Goal: Task Accomplishment & Management: Use online tool/utility

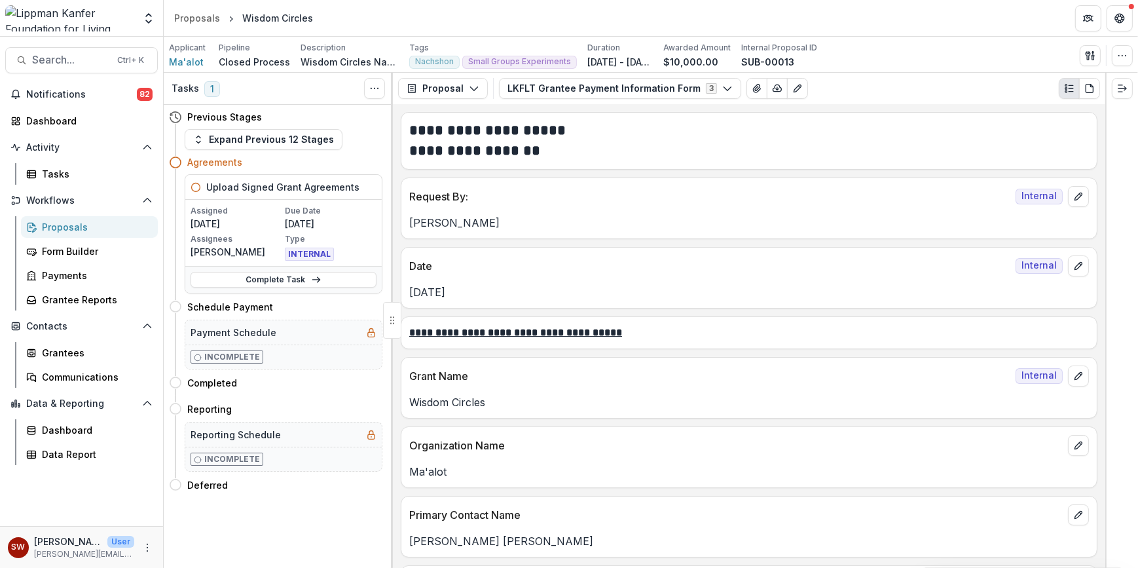
scroll to position [2161, 0]
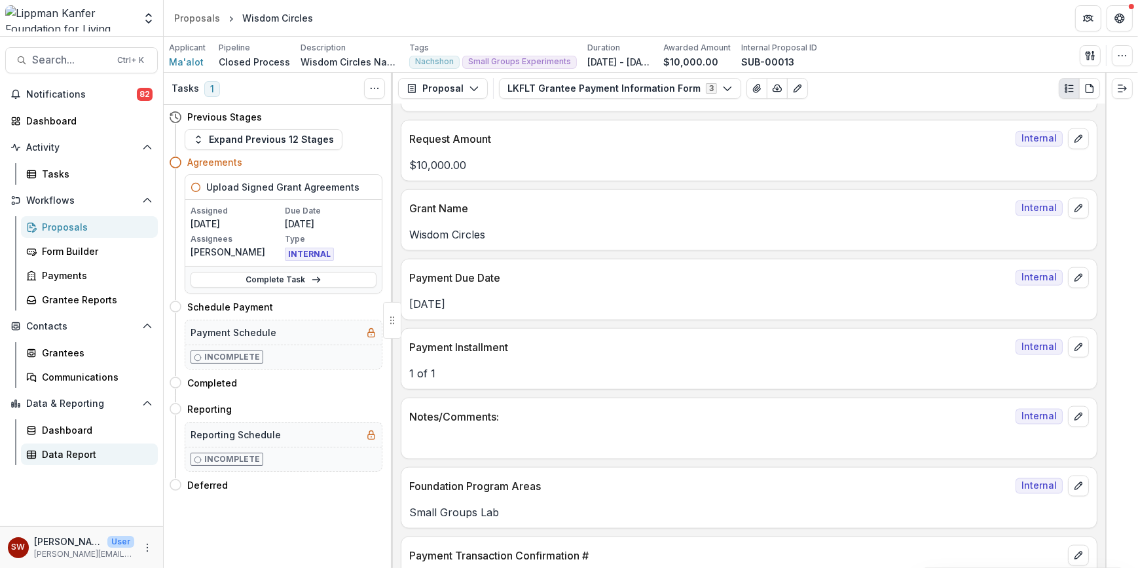
click at [61, 451] on div "Data Report" at bounding box center [94, 454] width 105 height 14
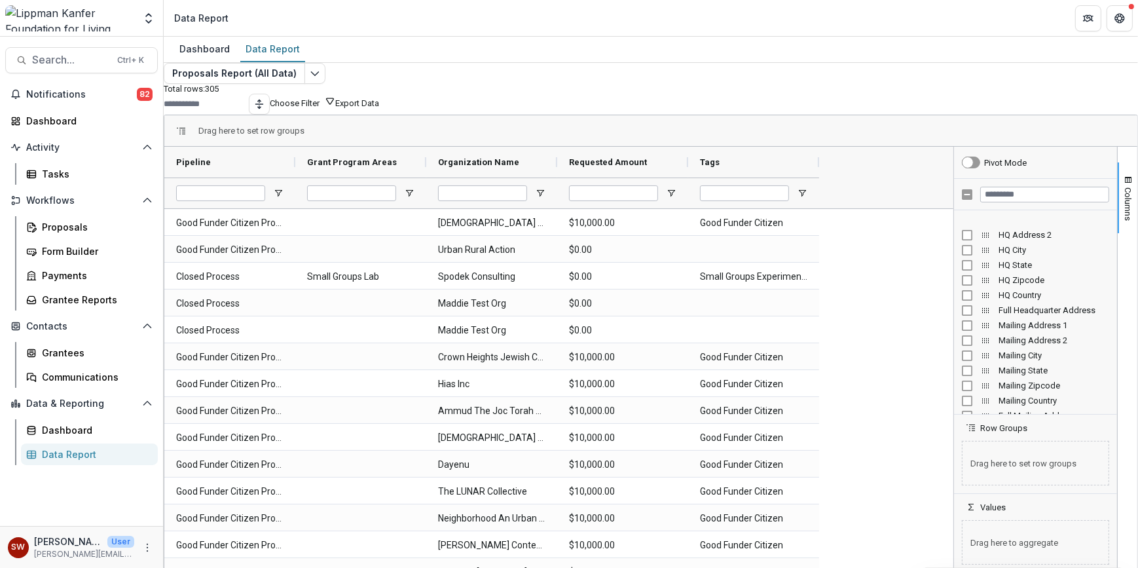
scroll to position [534, 0]
click at [1012, 202] on input "Filter Columns Input" at bounding box center [1044, 195] width 129 height 16
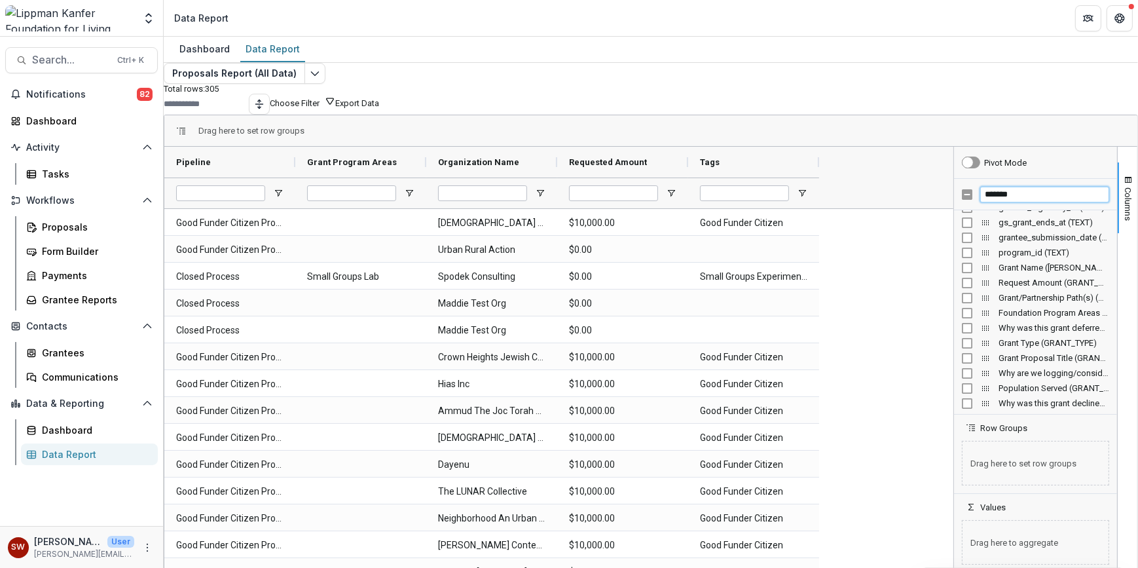
scroll to position [0, 0]
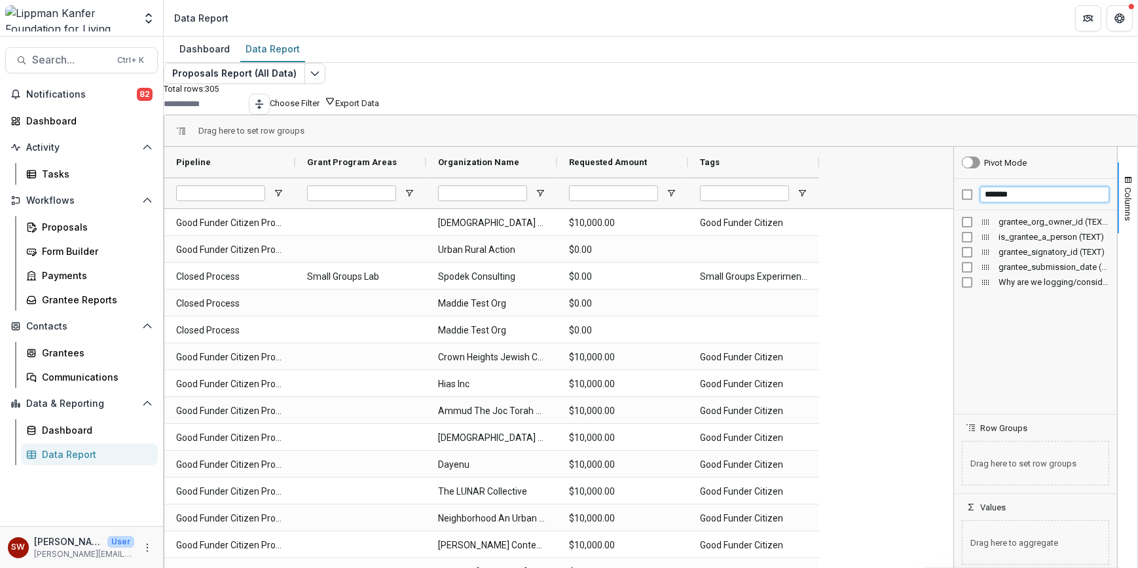
type input "*******"
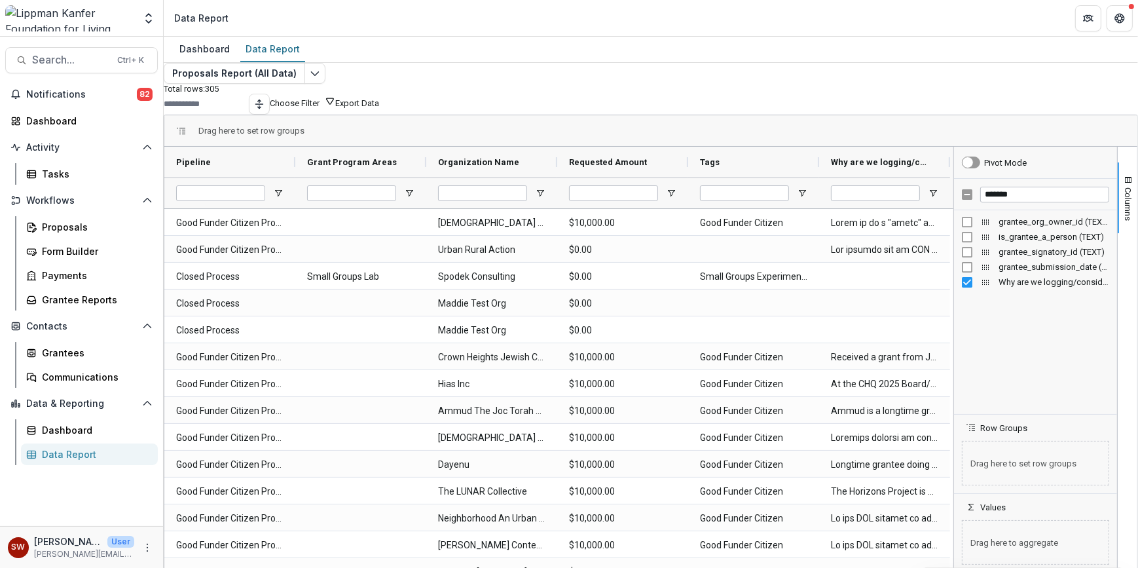
click at [335, 106] on icon "button" at bounding box center [330, 101] width 10 height 10
click at [935, 307] on button "Team Filters" at bounding box center [957, 312] width 45 height 10
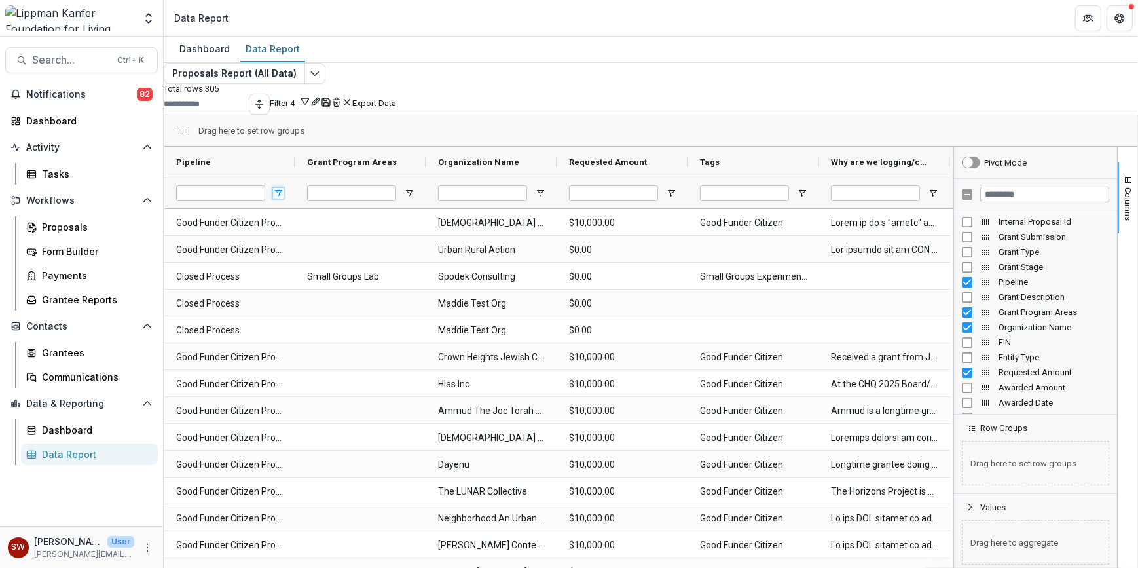
click at [283, 198] on span "Open Filter Menu" at bounding box center [278, 193] width 10 height 10
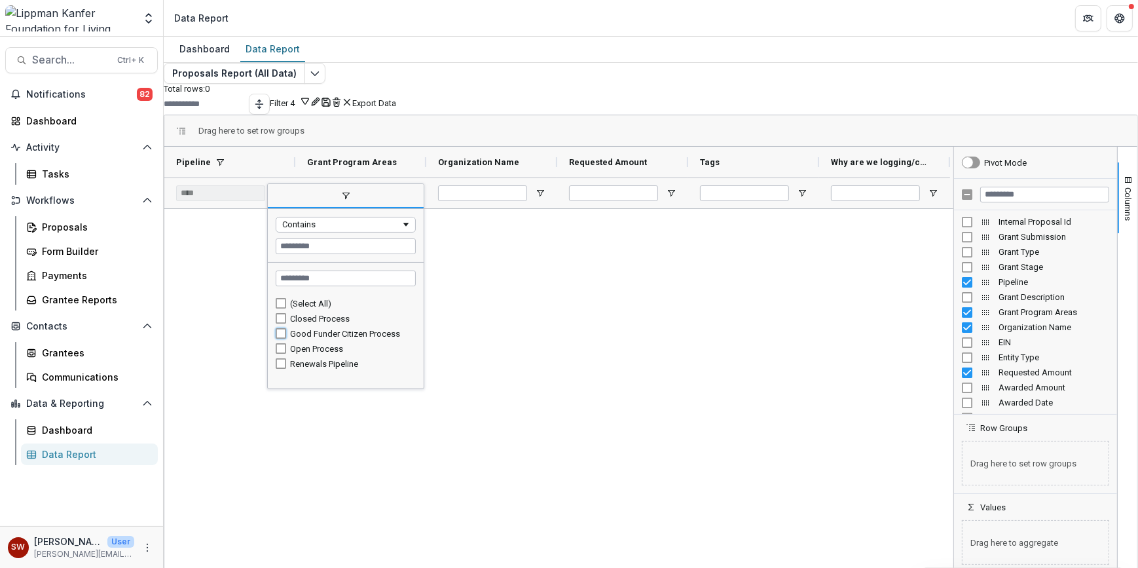
type input "**********"
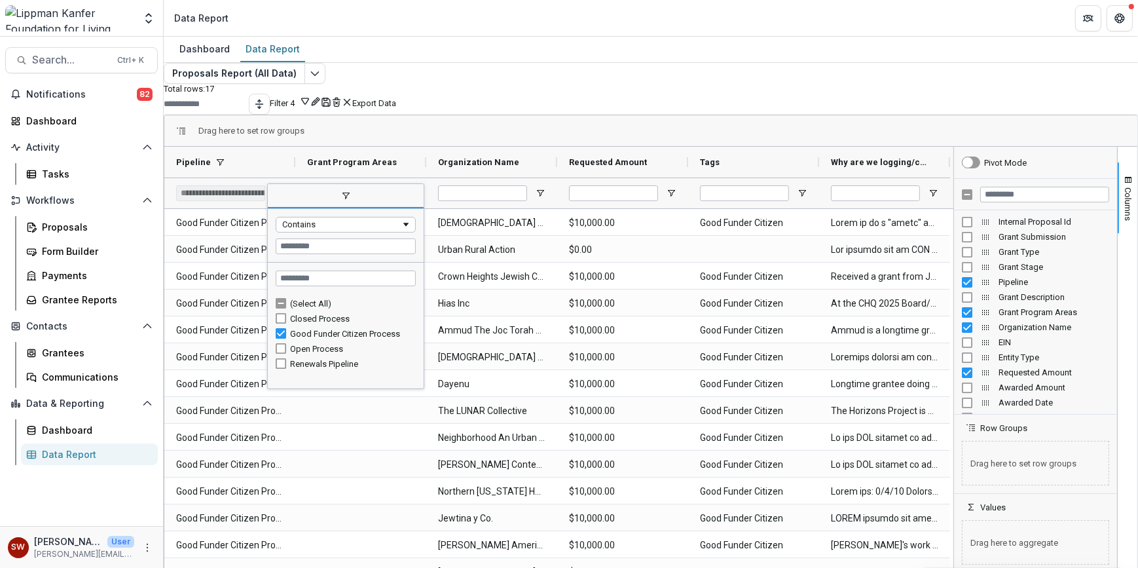
click at [735, 65] on div "Proposals Report (All Data) Total rows: 17 Filter 4 Personal Filters Team Filte…" at bounding box center [651, 302] width 974 height 479
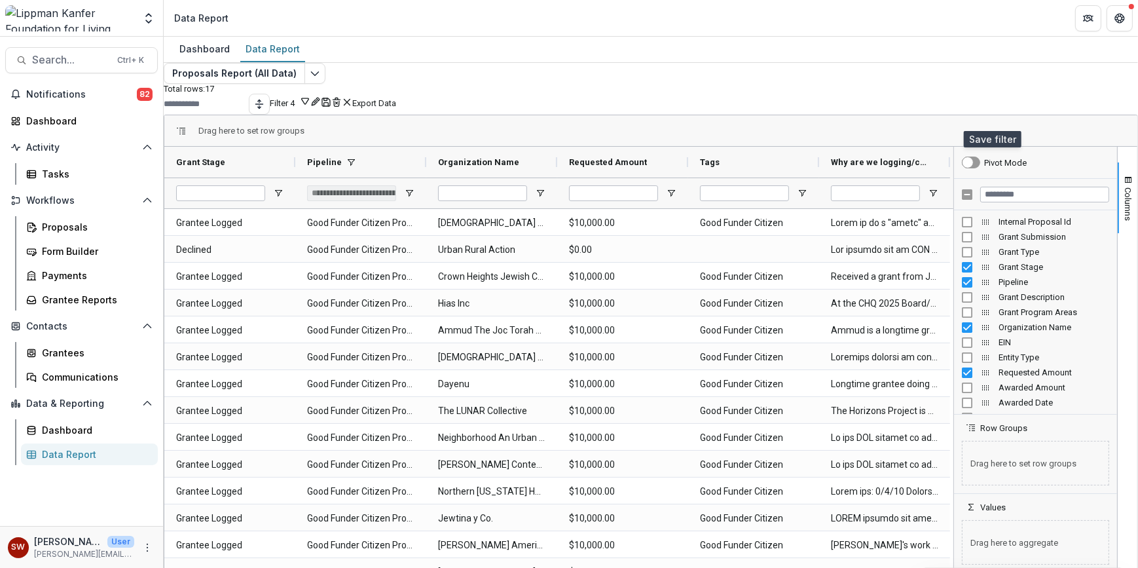
click at [330, 106] on icon "Save" at bounding box center [326, 102] width 8 height 8
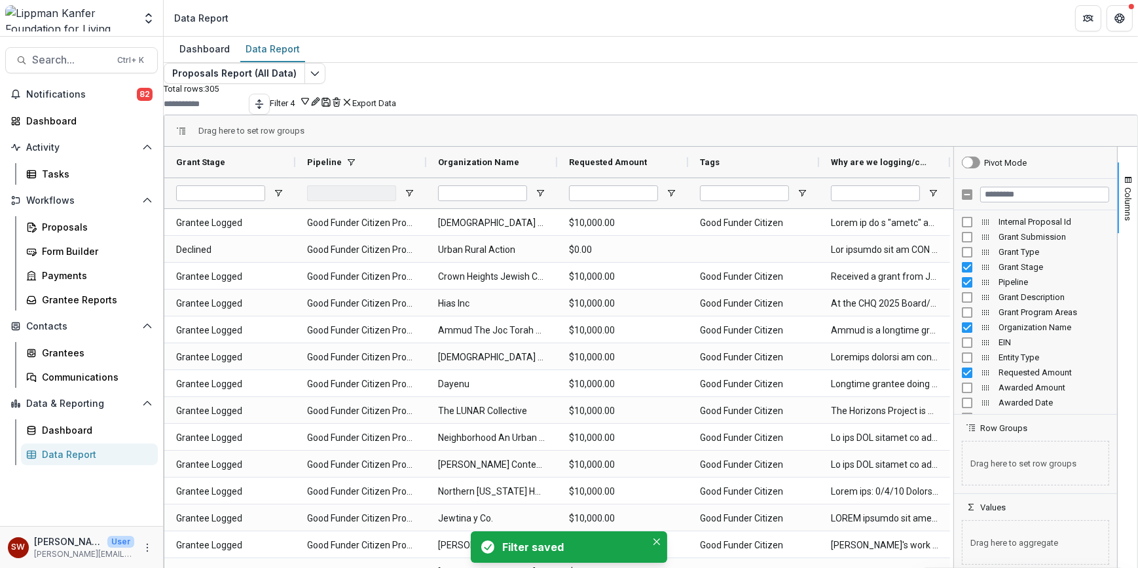
type input "**********"
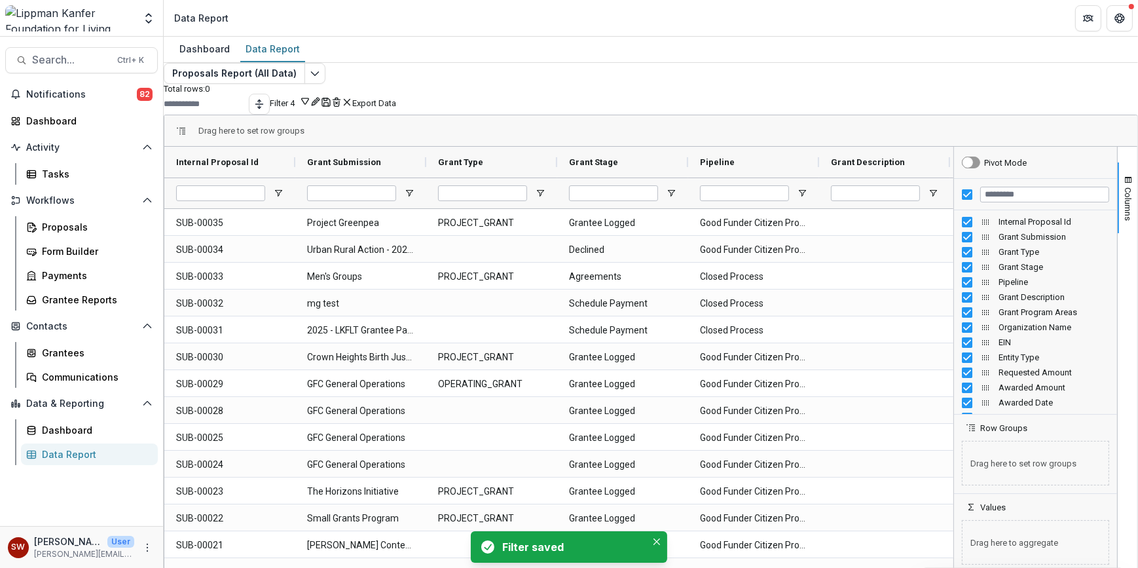
type input "**********"
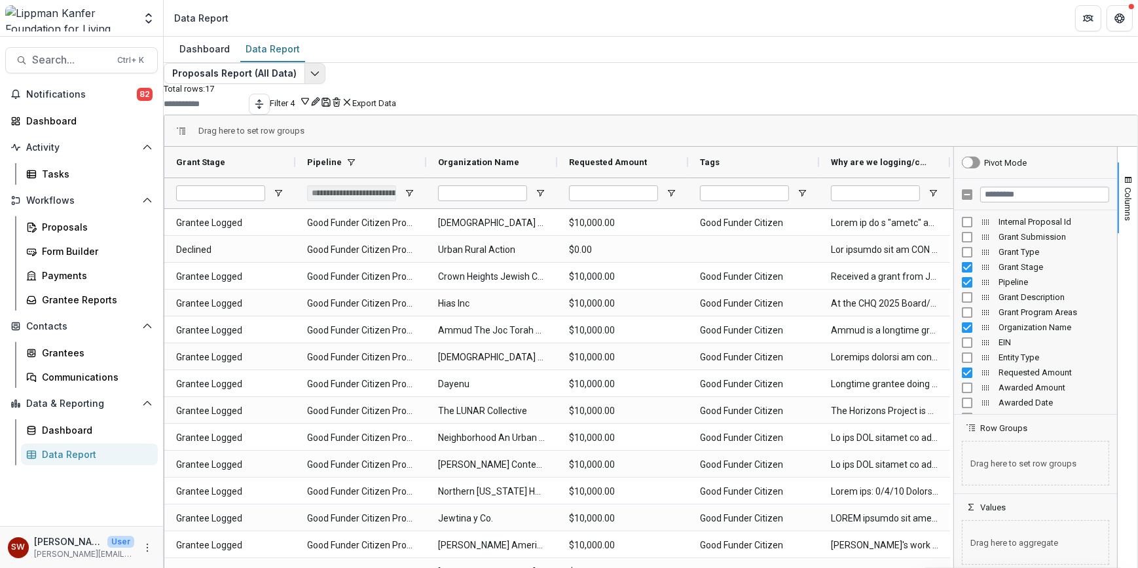
click at [320, 79] on icon "Edit selected report" at bounding box center [315, 73] width 10 height 10
click at [310, 108] on button "Filter 4" at bounding box center [290, 102] width 41 height 12
click at [1002, 307] on button "Team Filters" at bounding box center [979, 312] width 45 height 10
click at [321, 107] on icon "Rename" at bounding box center [315, 101] width 10 height 10
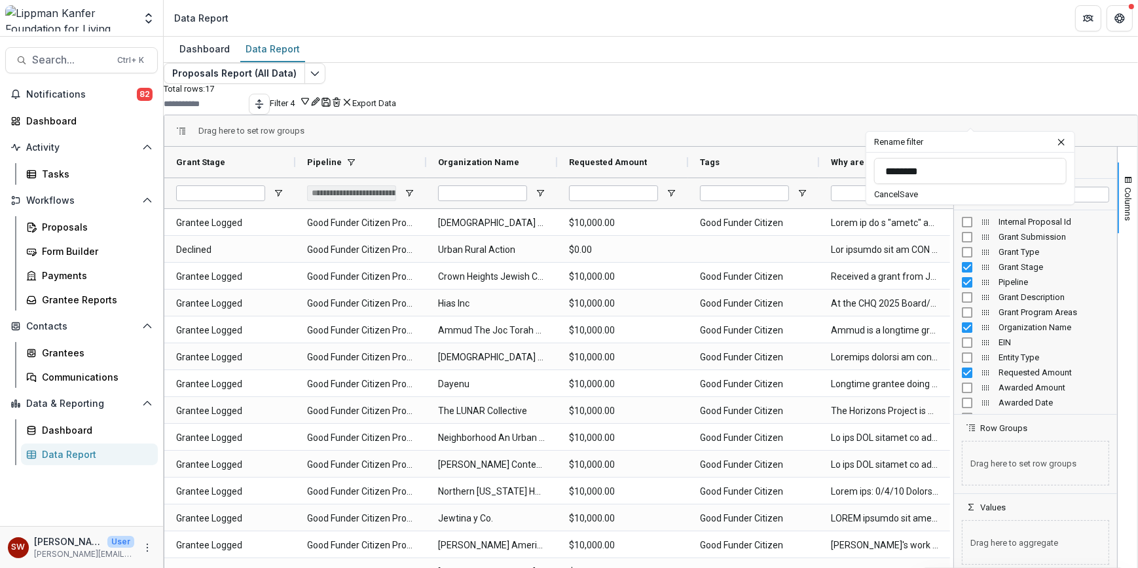
drag, startPoint x: 917, startPoint y: 172, endPoint x: 838, endPoint y: 173, distance: 79.2
click at [838, 173] on div "Total rows: 17 Filter 4 Personal Filters Team Filters Temelio Filters No person…" at bounding box center [651, 313] width 974 height 458
drag, startPoint x: 926, startPoint y: 173, endPoint x: 869, endPoint y: 174, distance: 57.6
click at [869, 174] on div "******** Cancel Save" at bounding box center [970, 179] width 208 height 52
type input "**********"
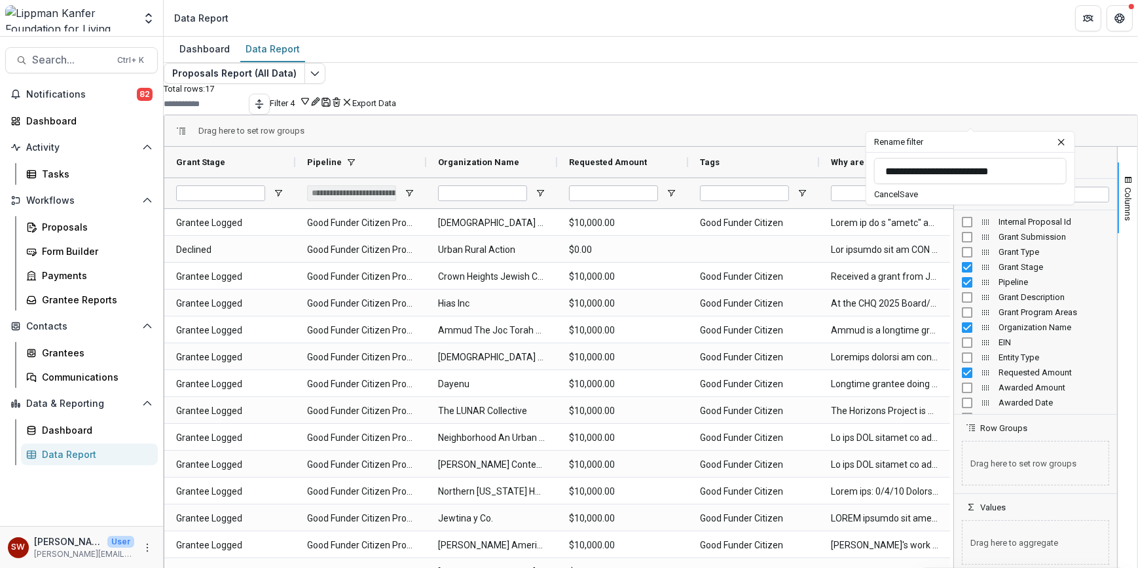
click at [918, 198] on button "Save" at bounding box center [909, 194] width 18 height 10
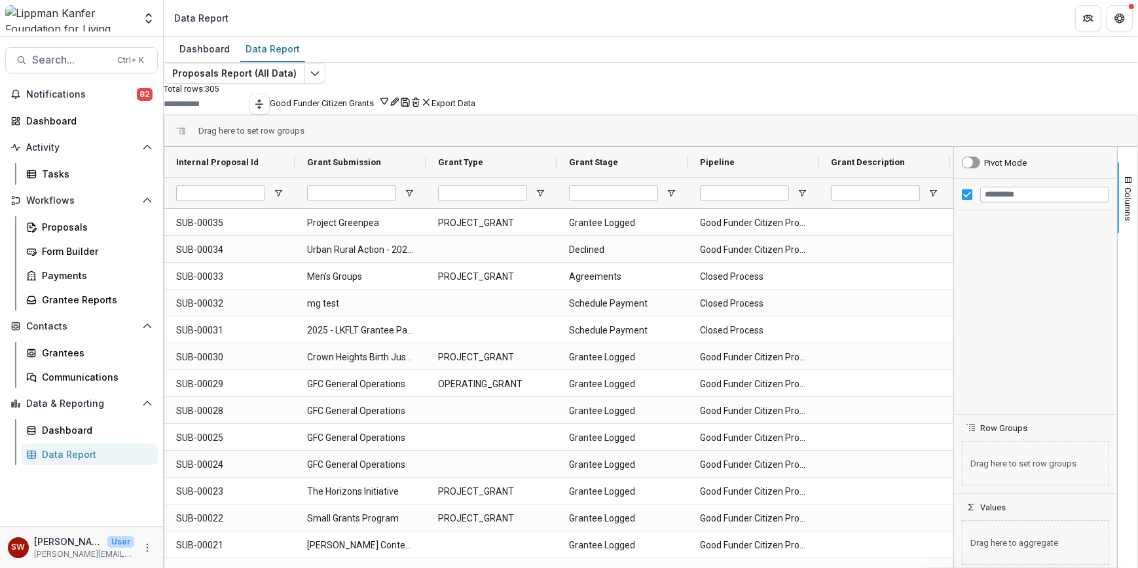
type input "**********"
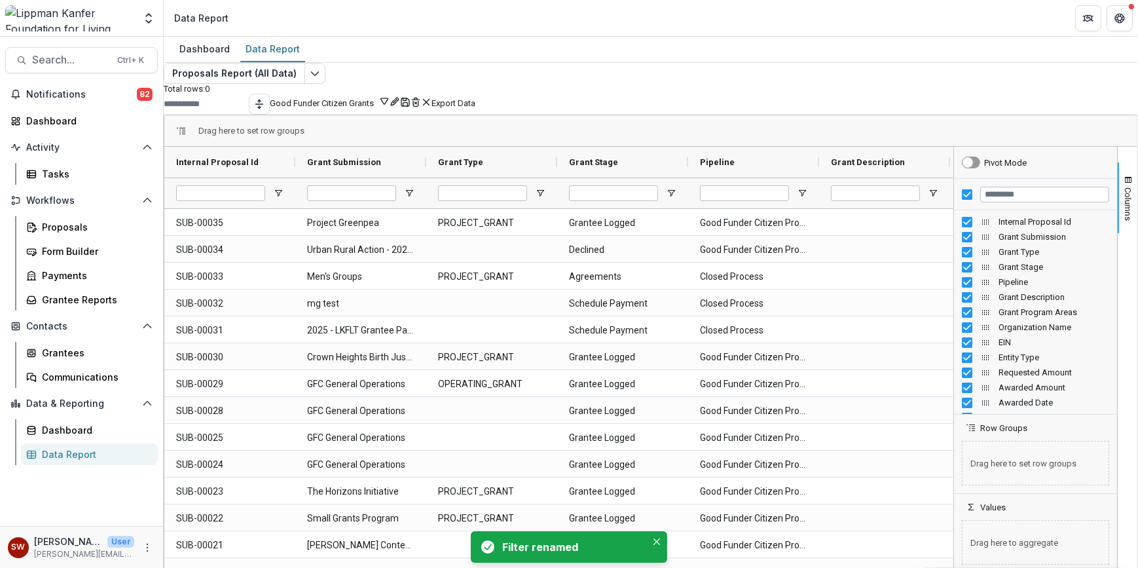
type input "**********"
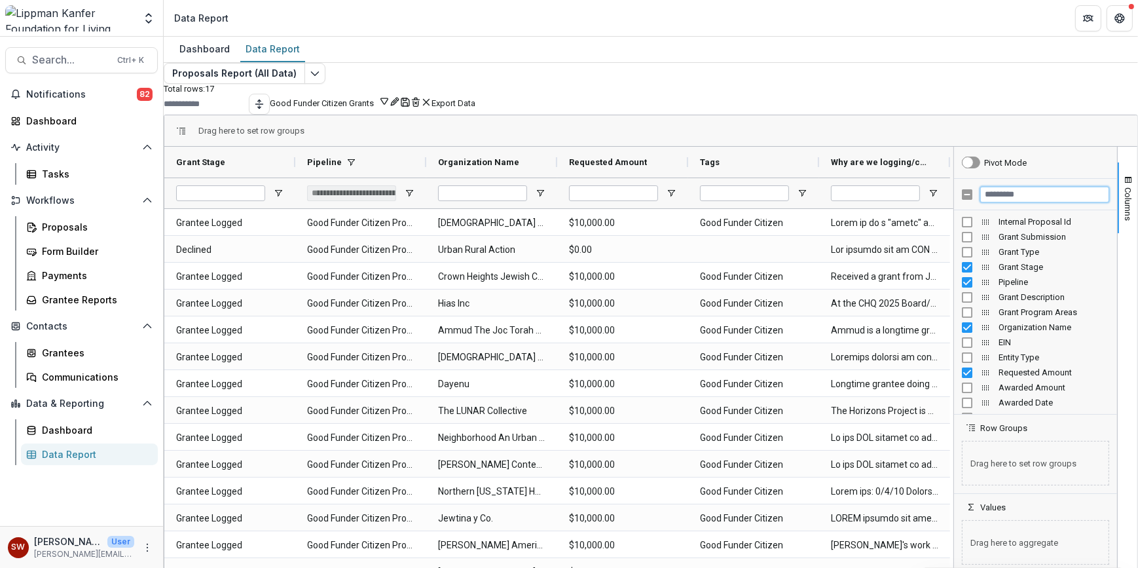
click at [991, 202] on input "Filter Columns Input" at bounding box center [1044, 195] width 129 height 16
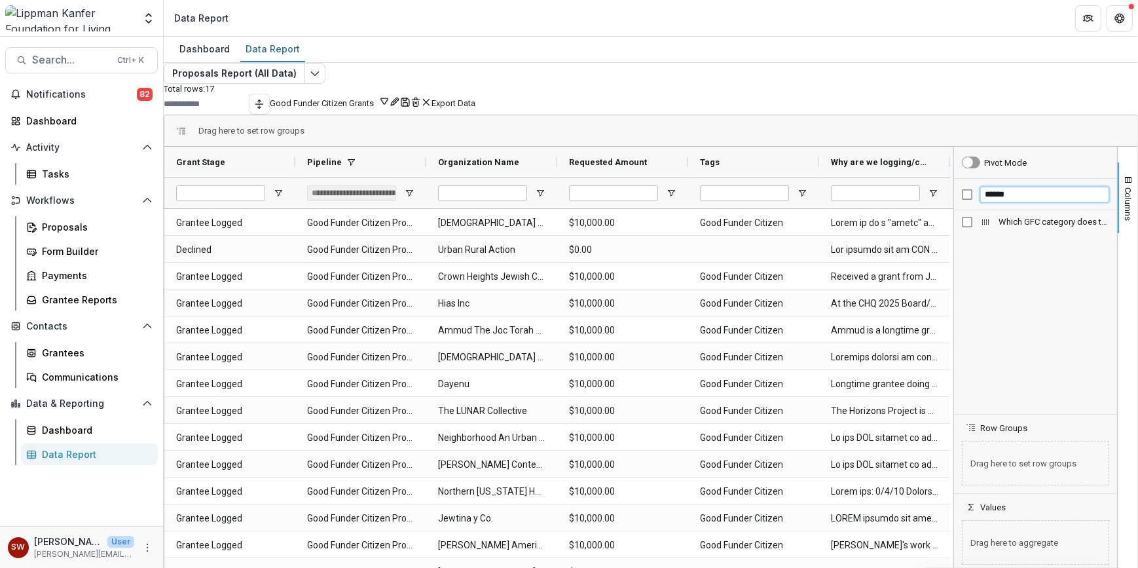
type input "******"
click at [983, 202] on input "******" at bounding box center [1044, 195] width 129 height 16
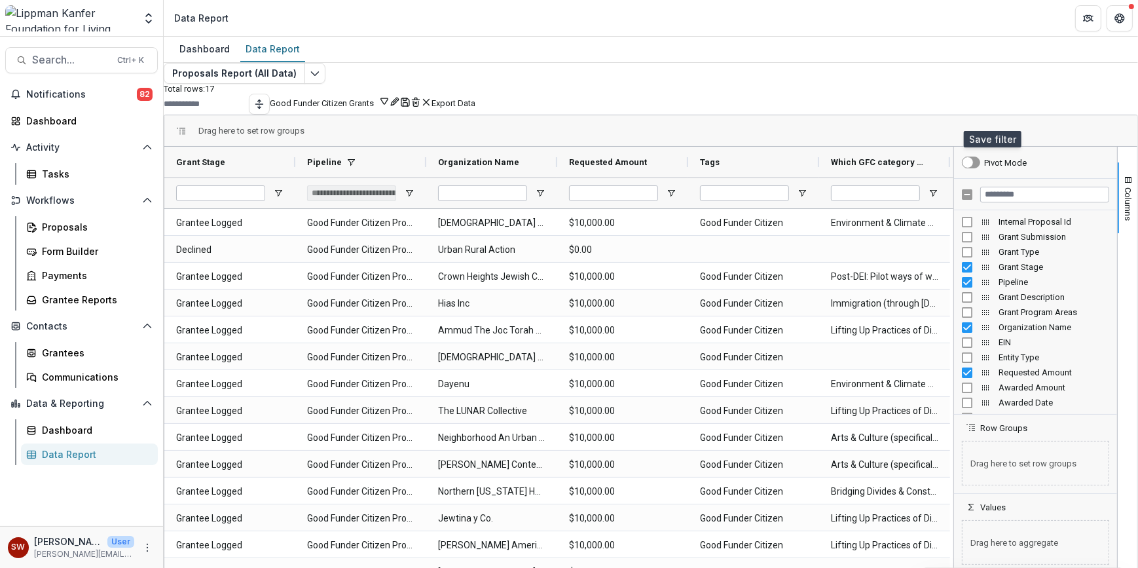
click at [411, 107] on icon "Save" at bounding box center [405, 102] width 10 height 10
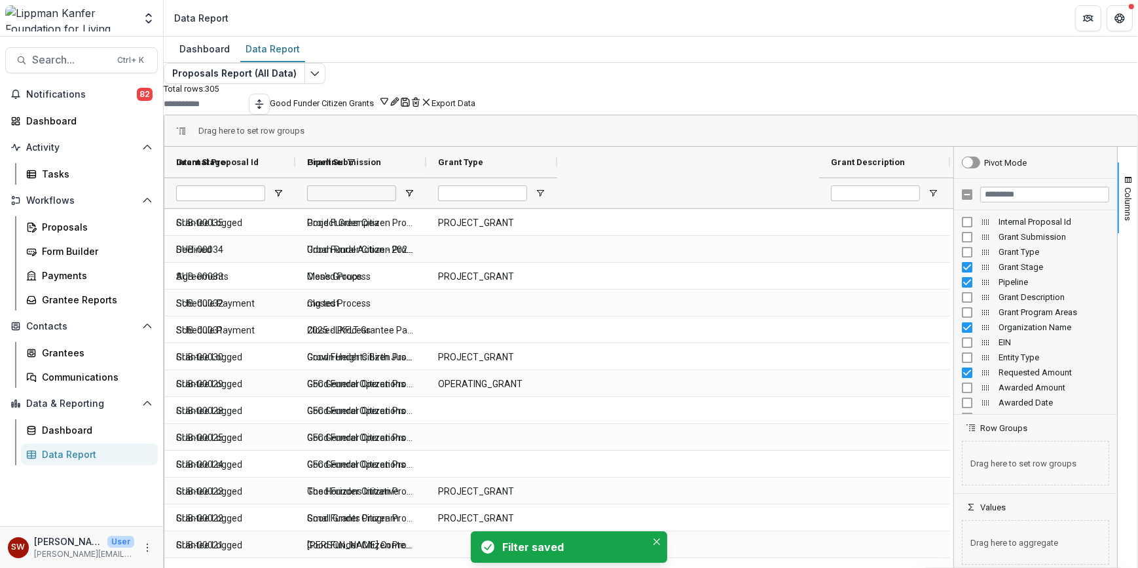
type input "**********"
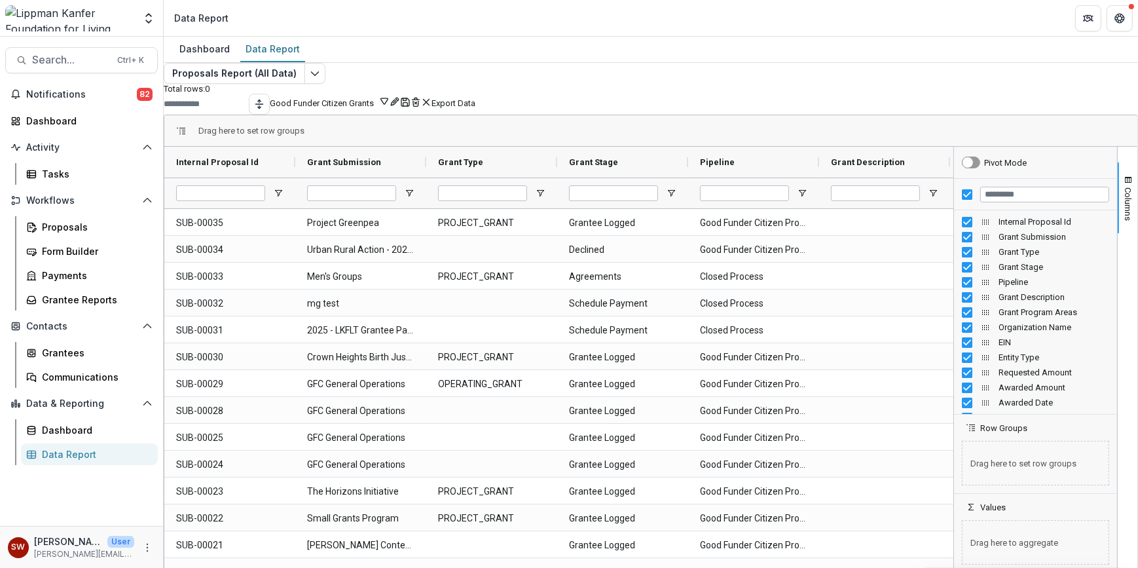
type input "**********"
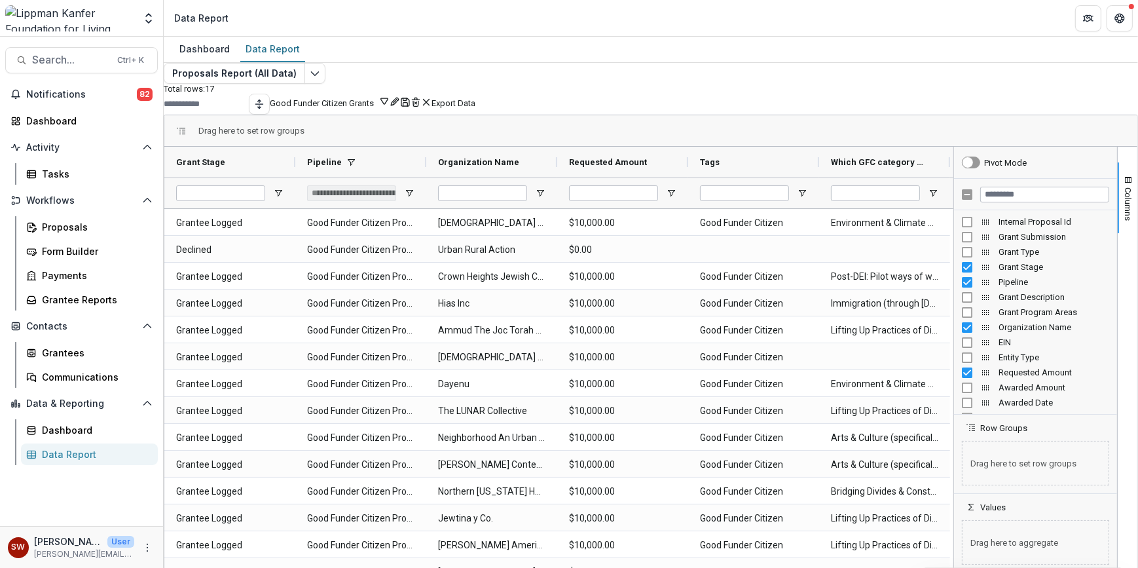
click at [475, 108] on button "Export Data" at bounding box center [453, 103] width 44 height 10
click at [731, 60] on div "Dashboard Data Report" at bounding box center [651, 50] width 974 height 26
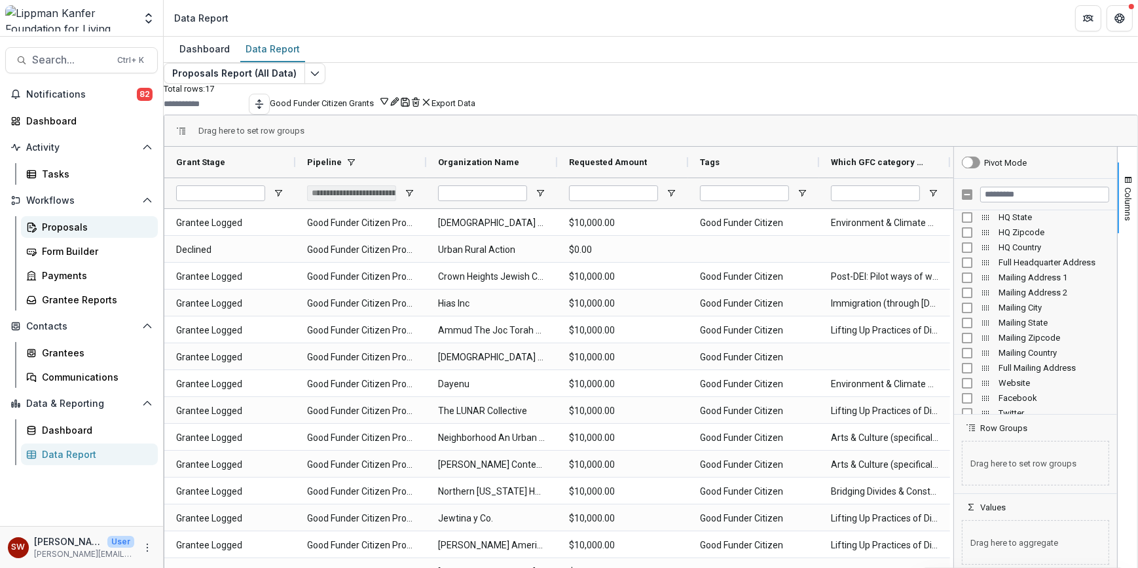
click at [63, 228] on div "Proposals" at bounding box center [94, 227] width 105 height 14
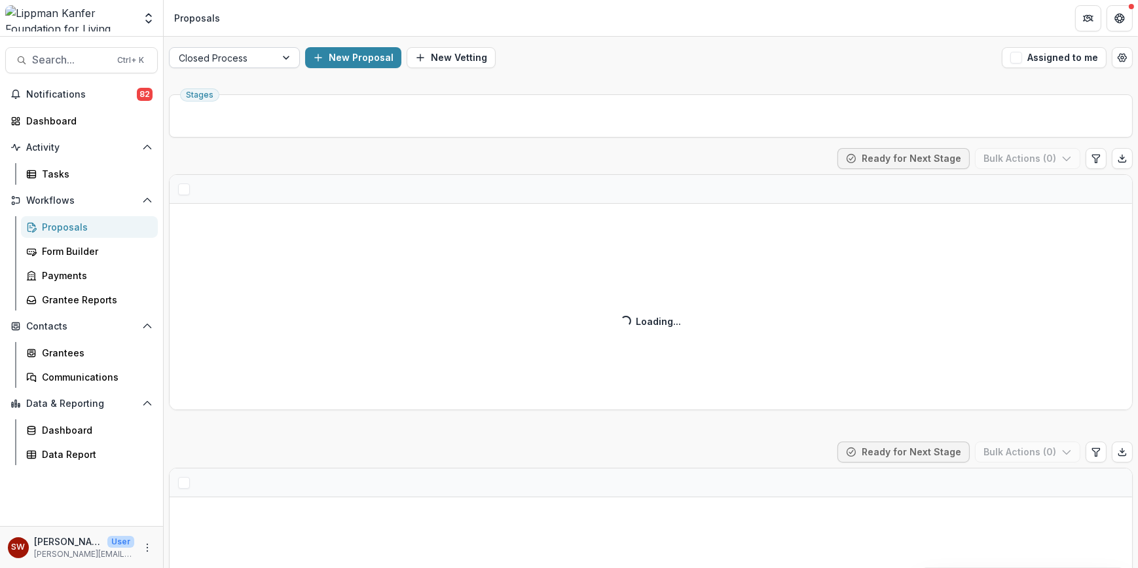
click at [277, 59] on div at bounding box center [288, 58] width 24 height 20
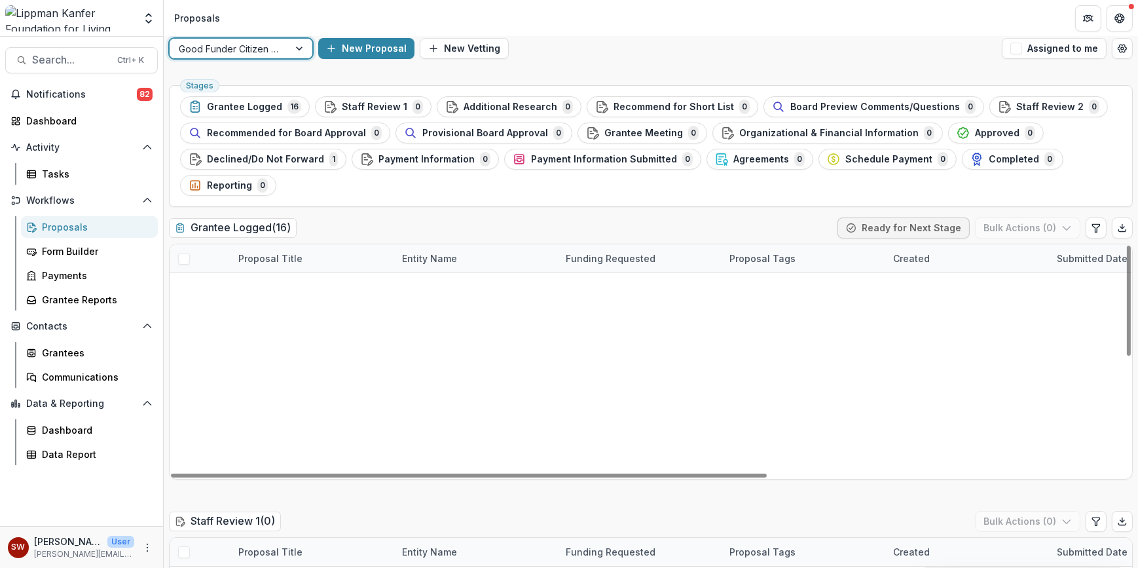
click at [329, 290] on link "Project Greenpea" at bounding box center [297, 287] width 81 height 14
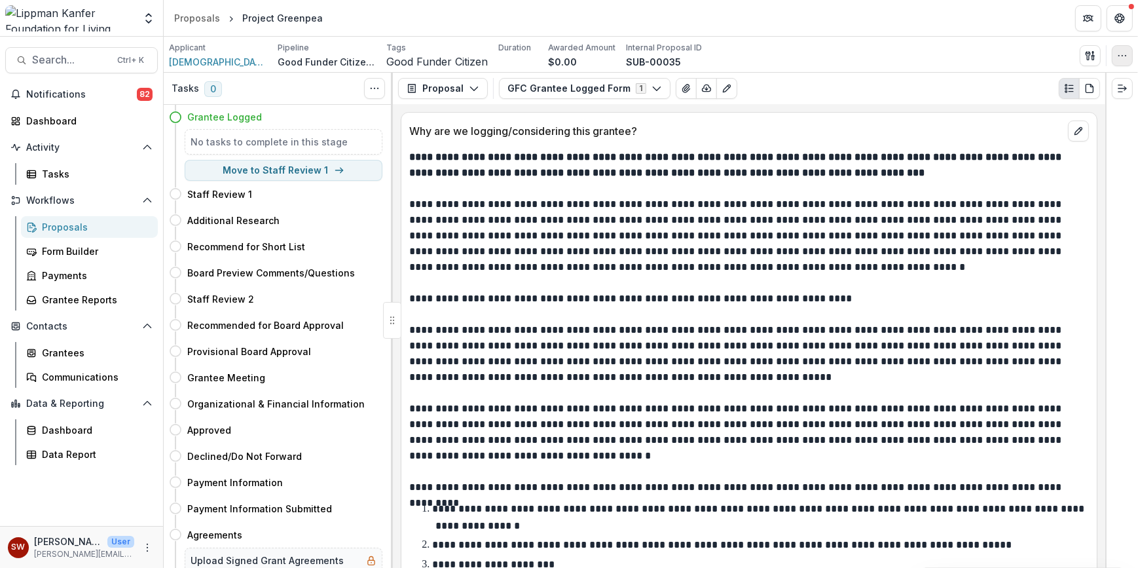
click at [1125, 61] on button "button" at bounding box center [1122, 55] width 21 height 21
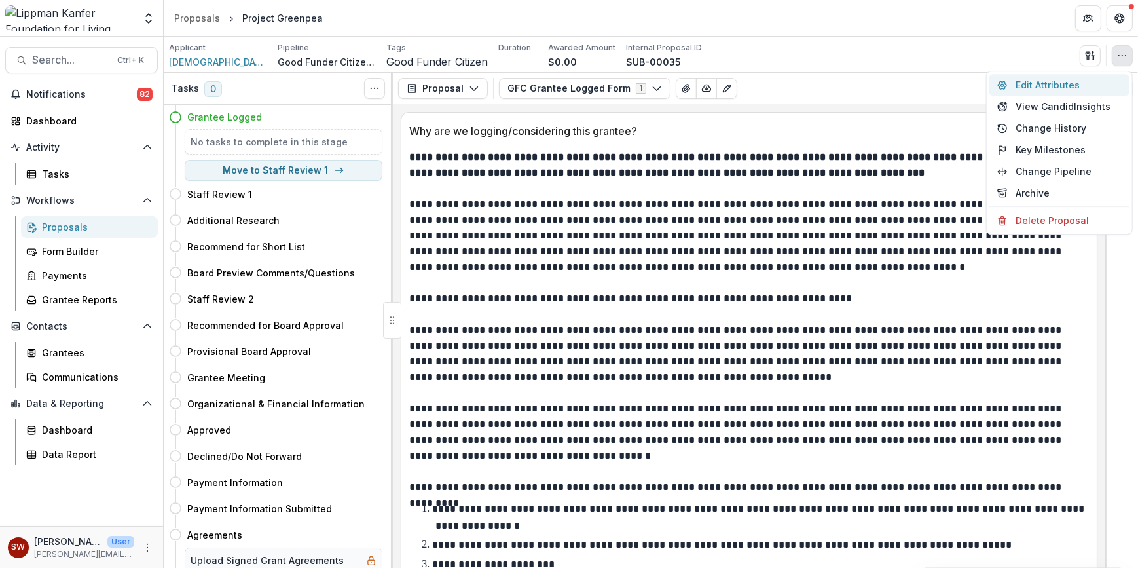
click at [1093, 82] on button "Edit Attributes" at bounding box center [1059, 85] width 140 height 22
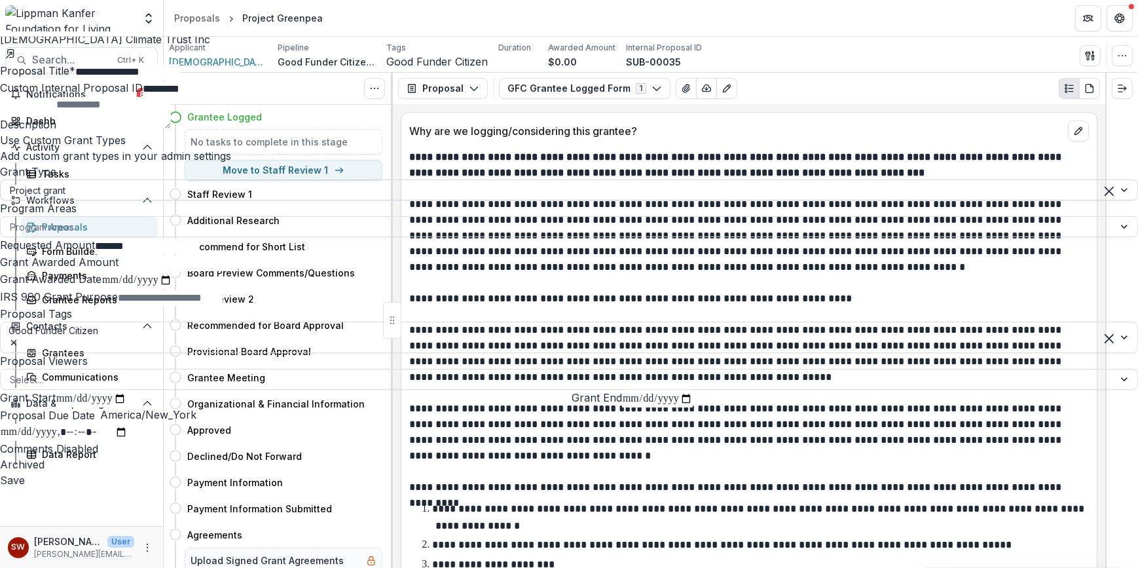
scroll to position [255, 0]
click at [1105, 322] on div at bounding box center [1121, 337] width 33 height 30
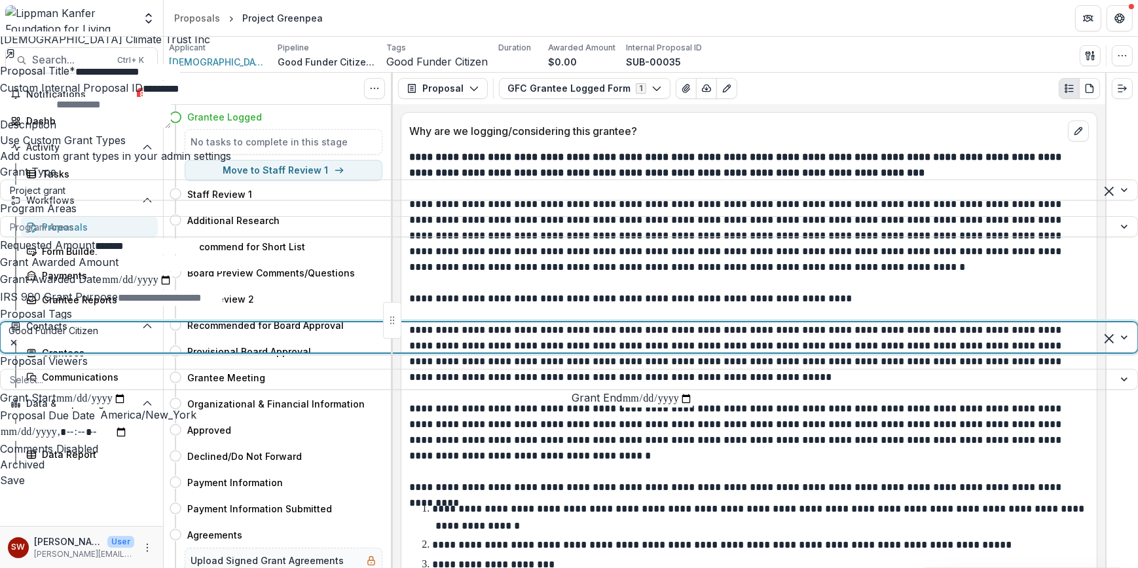
scroll to position [130, 0]
click at [25, 488] on button "Save" at bounding box center [12, 480] width 25 height 16
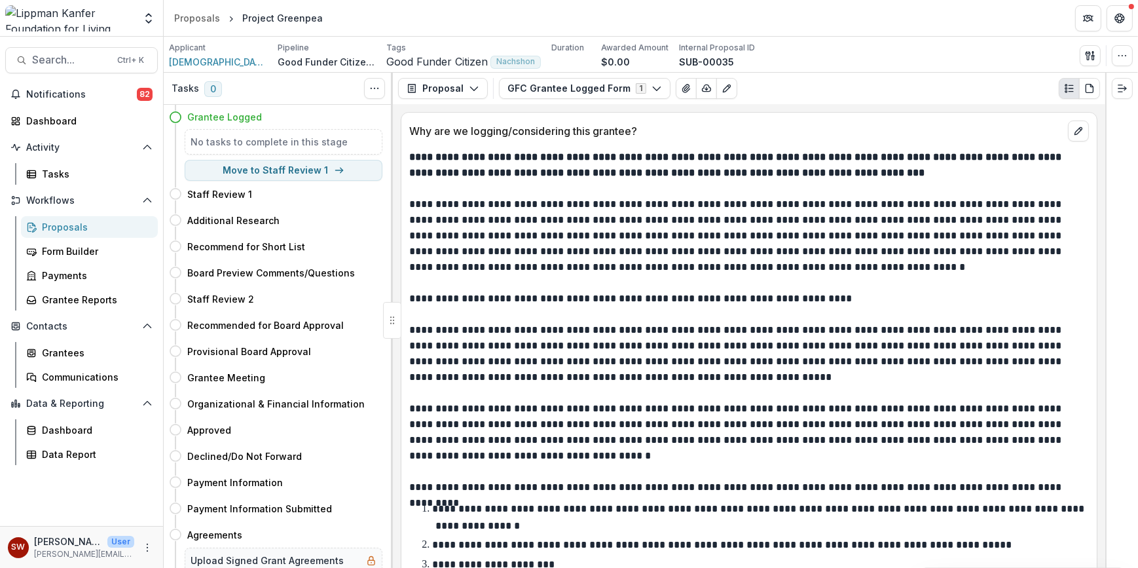
click at [843, 287] on p at bounding box center [747, 283] width 676 height 16
click at [191, 14] on div "Proposals" at bounding box center [197, 18] width 46 height 14
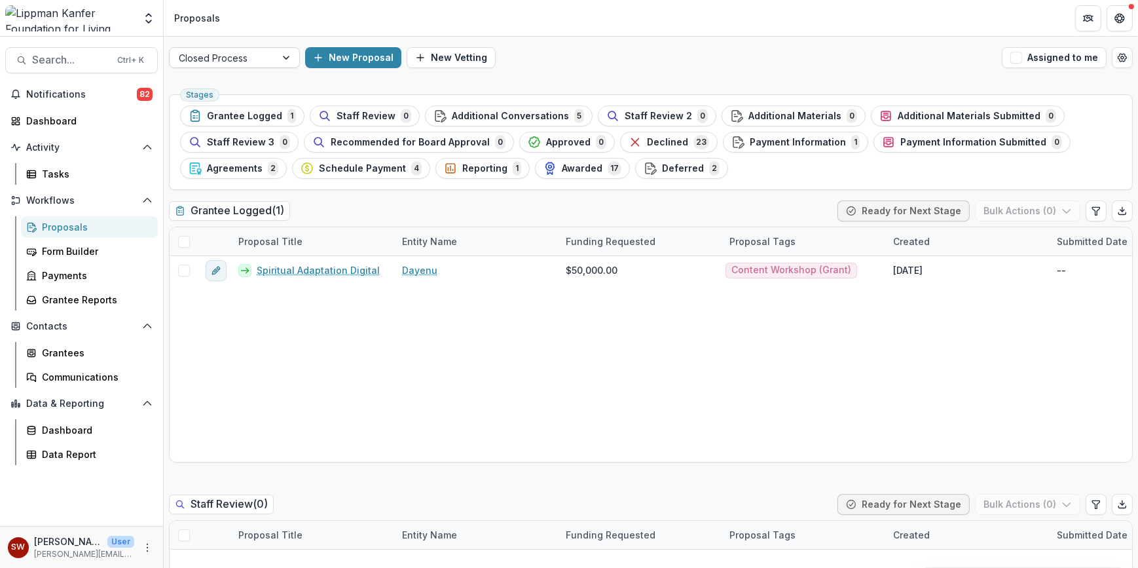
click at [272, 61] on div "Closed Process" at bounding box center [223, 57] width 106 height 19
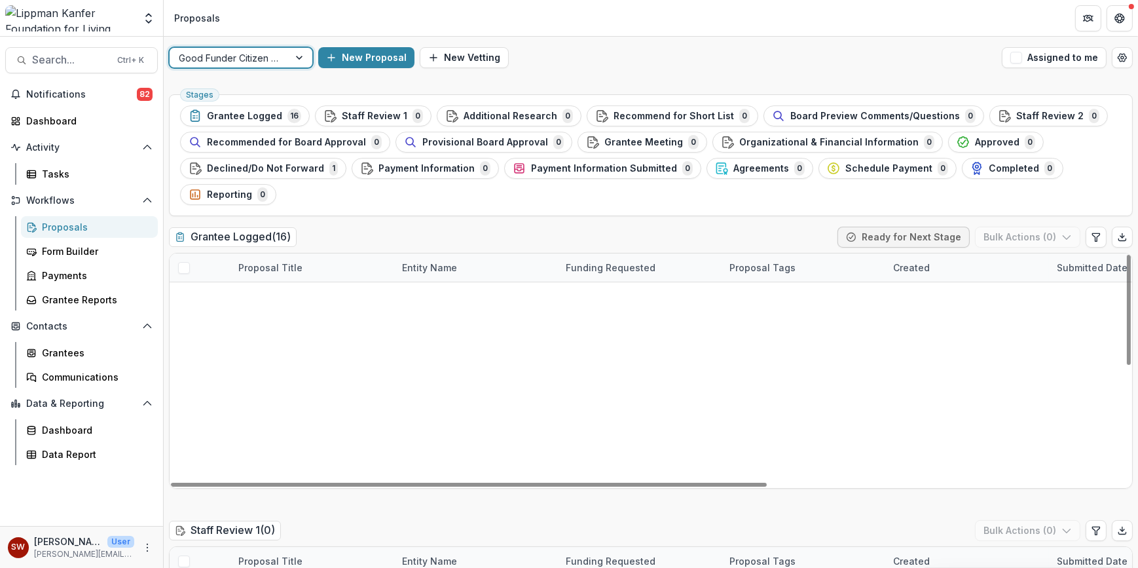
click at [857, 320] on div "Good Funder Citizen" at bounding box center [805, 324] width 164 height 28
click at [181, 323] on span at bounding box center [184, 325] width 12 height 12
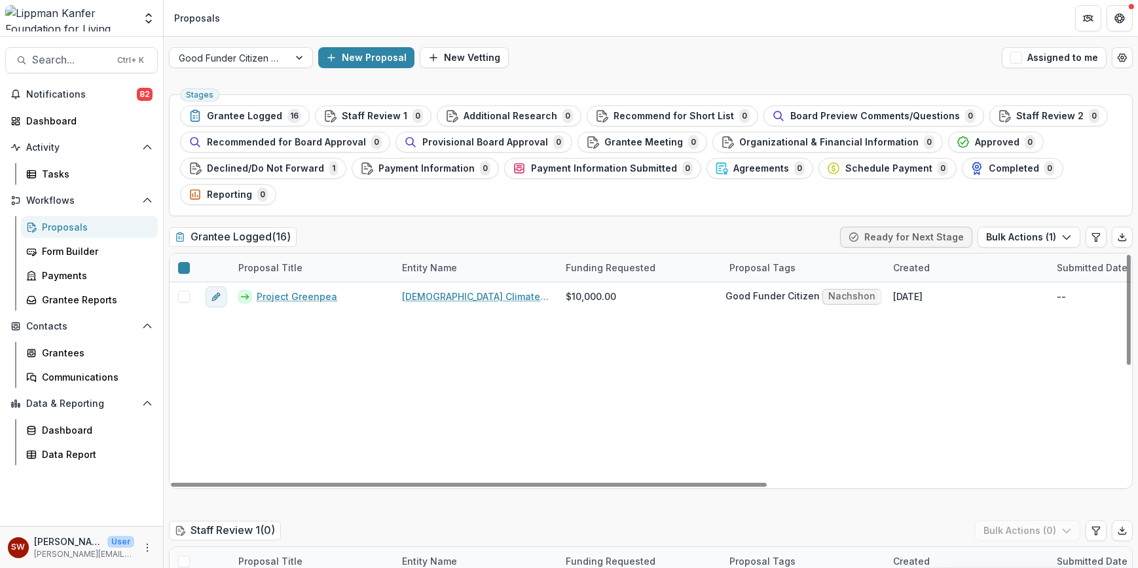
scroll to position [140, 0]
click at [180, 544] on span at bounding box center [184, 550] width 12 height 12
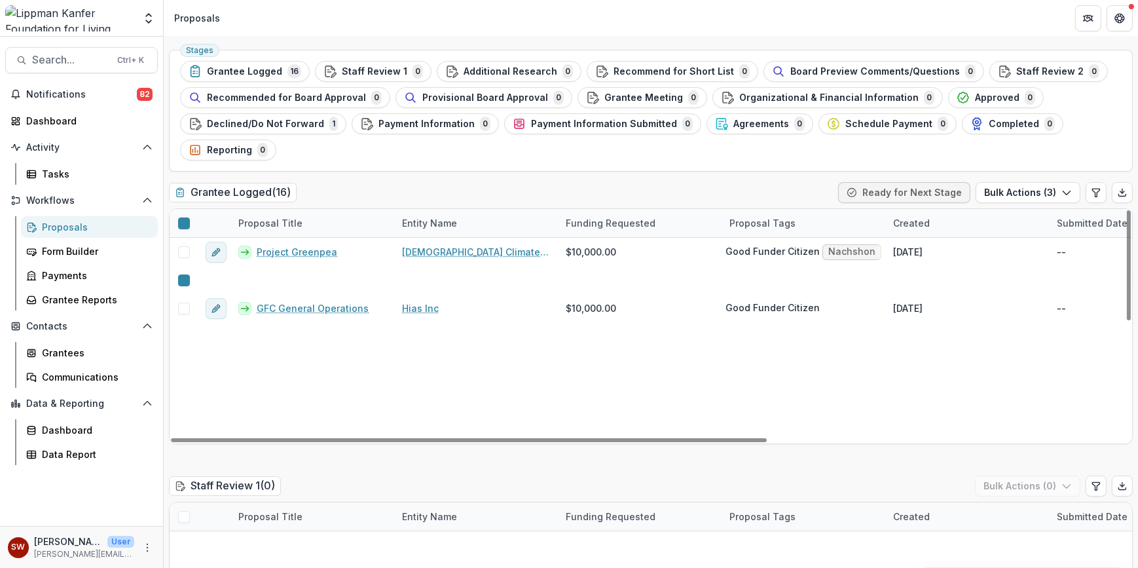
scroll to position [46, 0]
click at [1067, 190] on icon "button" at bounding box center [1066, 190] width 10 height 10
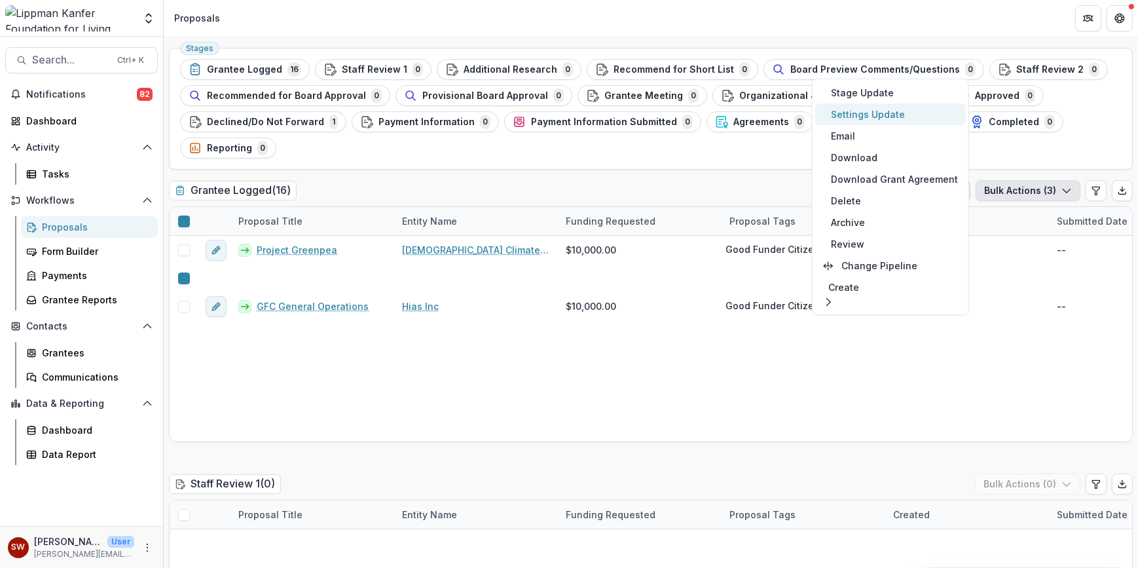
click at [887, 109] on button "Settings Update" at bounding box center [890, 114] width 151 height 22
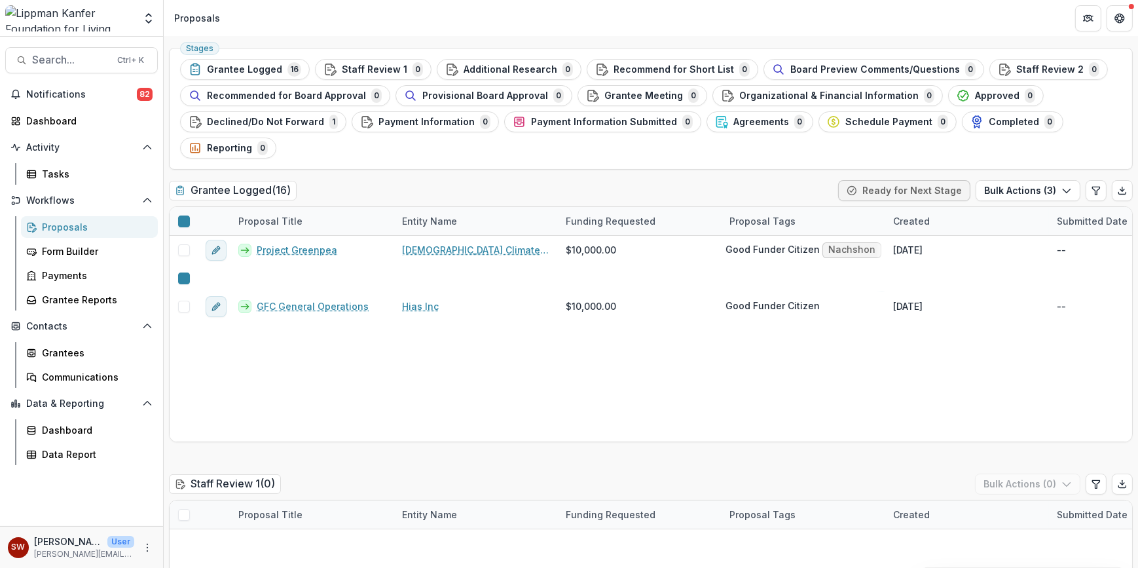
type input "**"
type input "***"
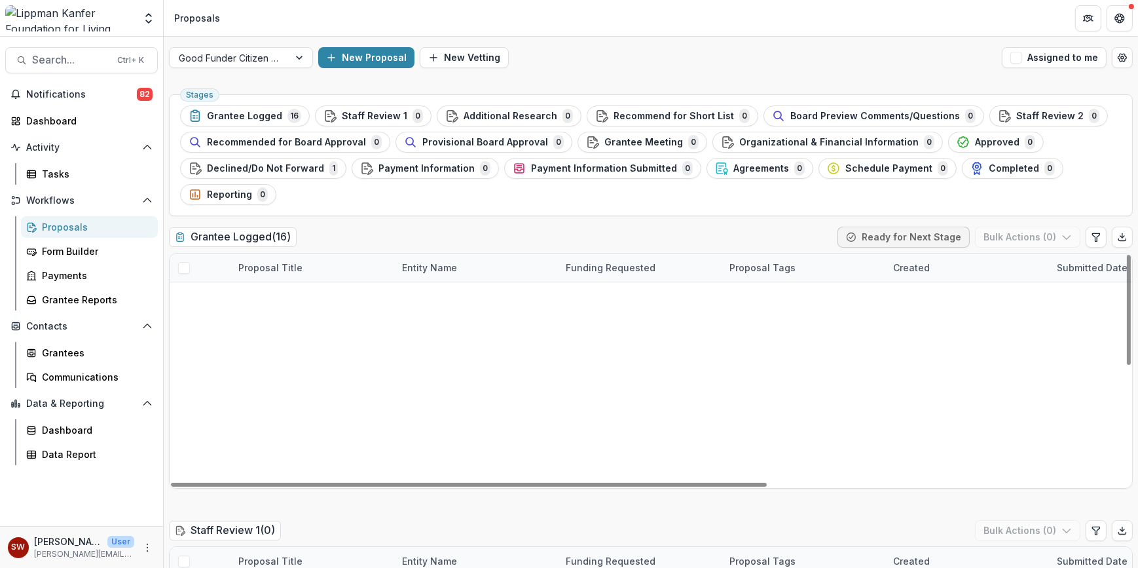
scroll to position [0, 0]
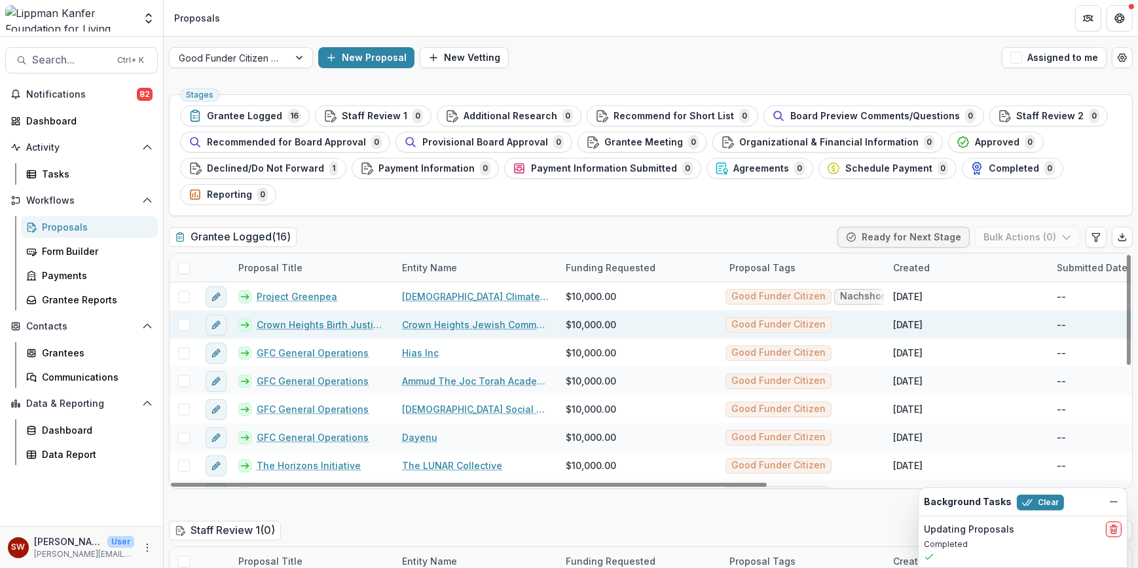
click at [854, 326] on div "Good Funder Citizen" at bounding box center [805, 324] width 164 height 28
click at [180, 320] on span at bounding box center [184, 325] width 12 height 12
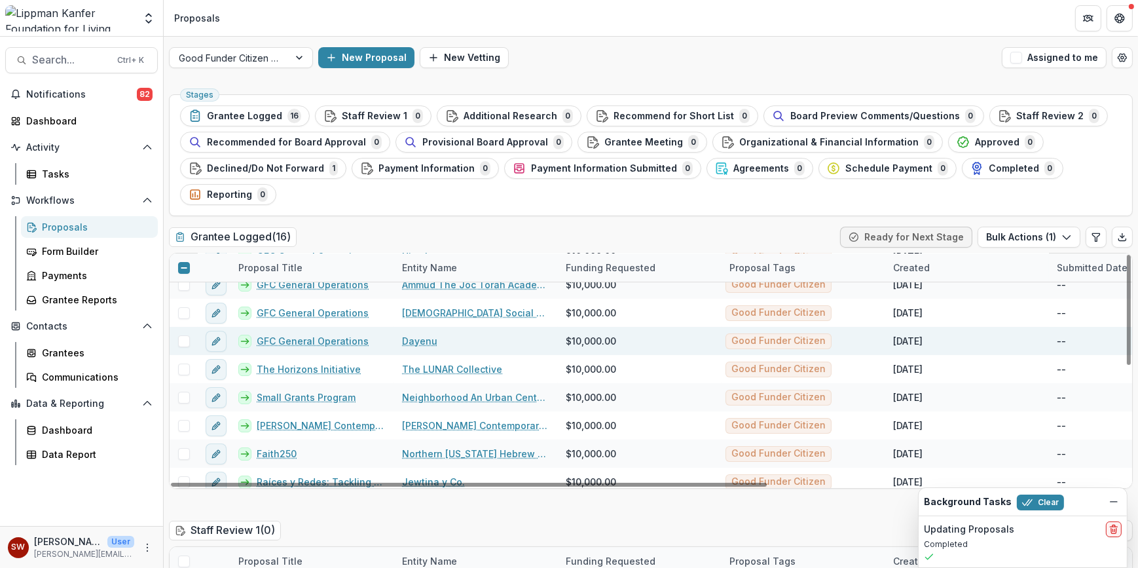
scroll to position [113, 0]
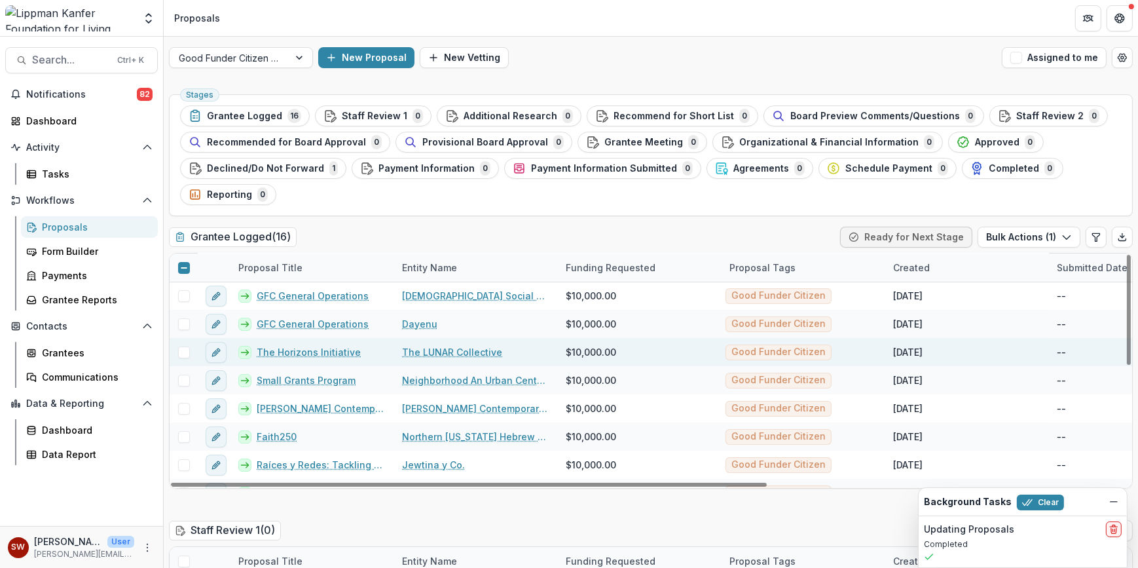
click at [185, 354] on span at bounding box center [184, 352] width 12 height 12
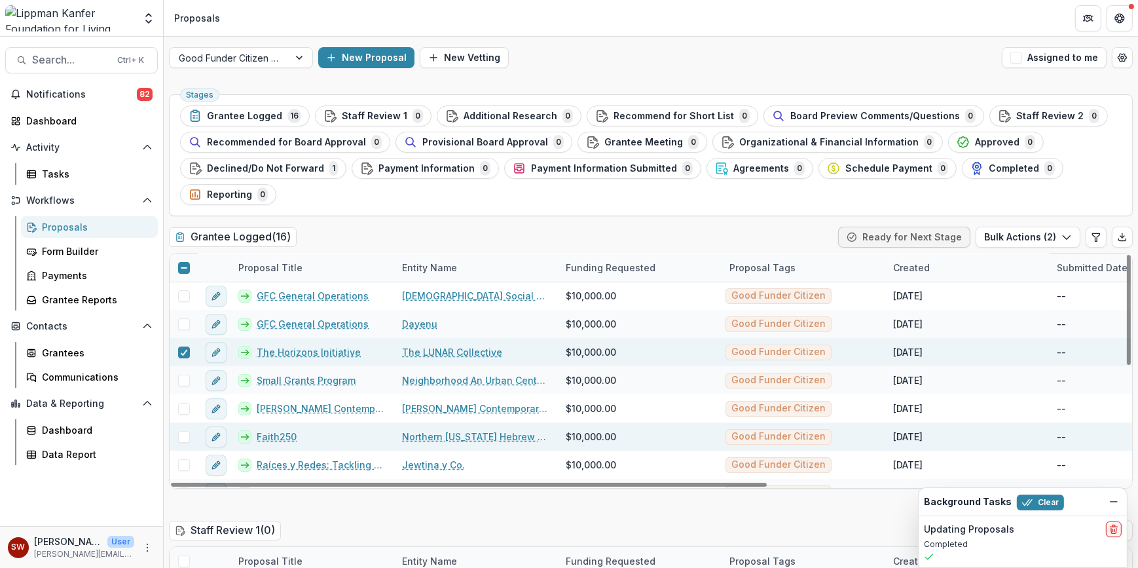
click at [185, 434] on span at bounding box center [184, 437] width 12 height 12
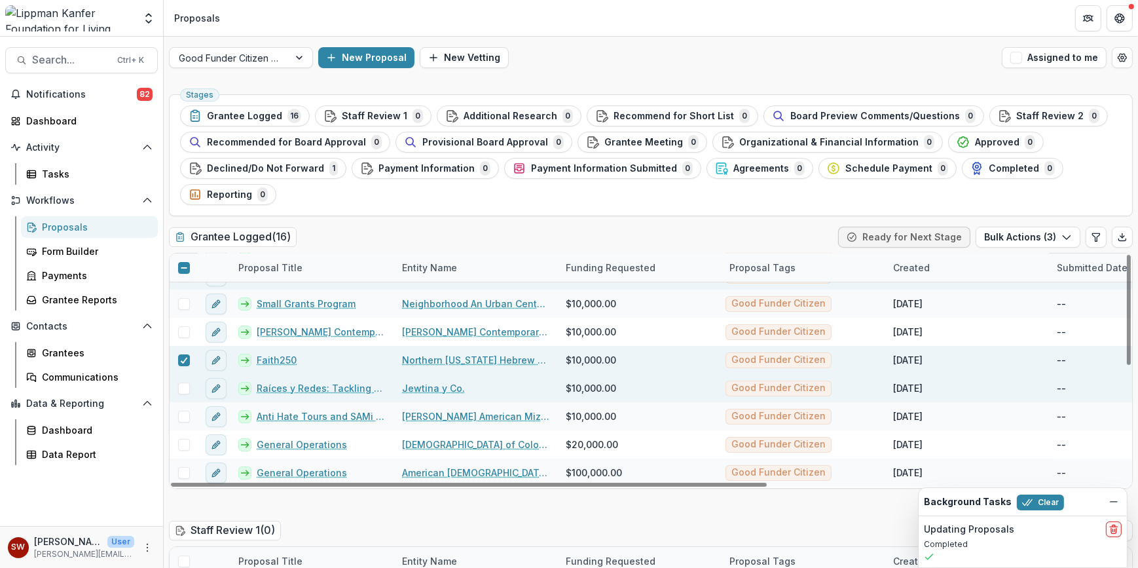
scroll to position [191, 0]
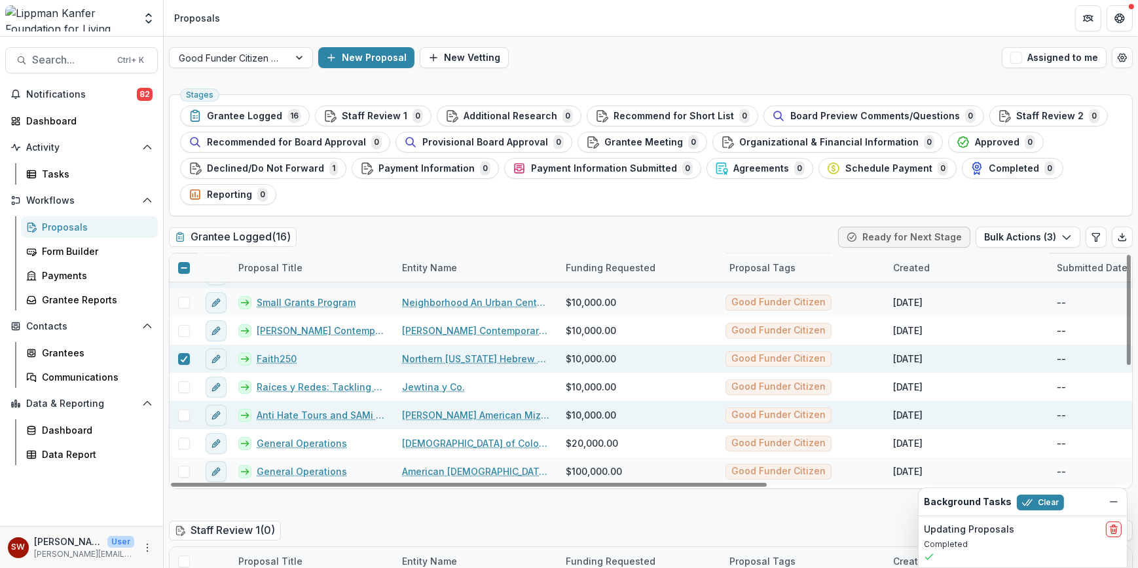
click at [183, 413] on span at bounding box center [184, 415] width 12 height 12
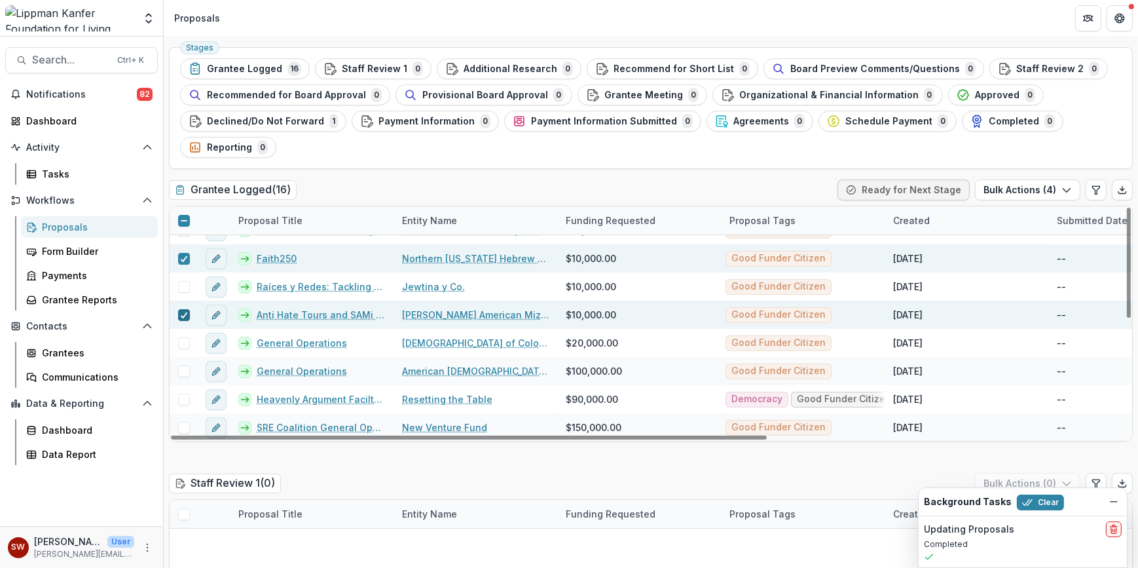
scroll to position [49, 0]
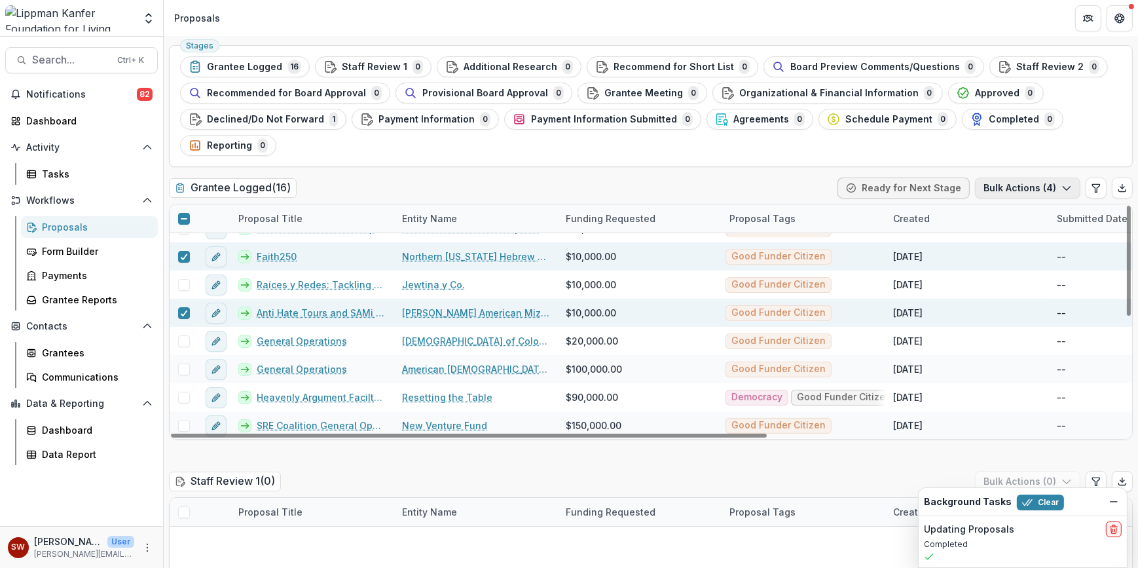
click at [1048, 192] on button "Bulk Actions ( 4 )" at bounding box center [1027, 187] width 105 height 21
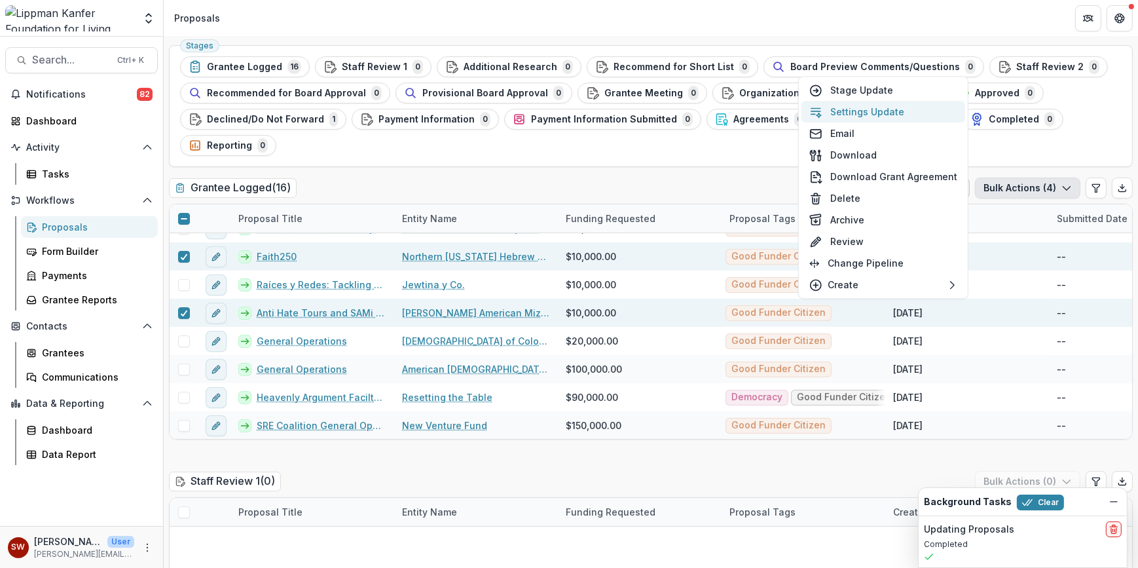
click at [888, 111] on button "Settings Update" at bounding box center [883, 112] width 164 height 22
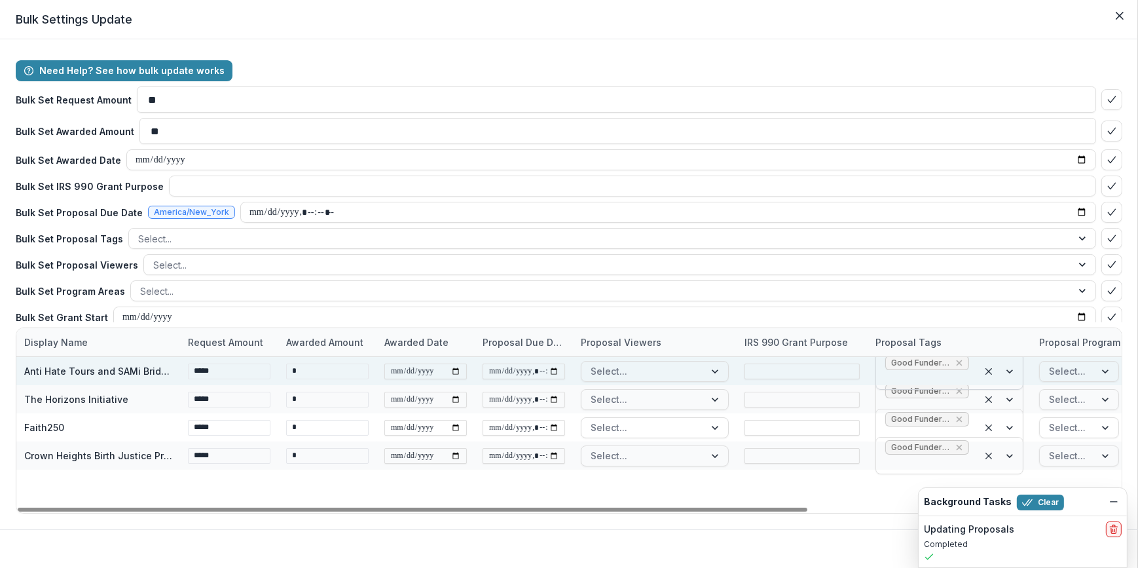
click at [1016, 371] on div at bounding box center [1000, 371] width 45 height 36
type input "***"
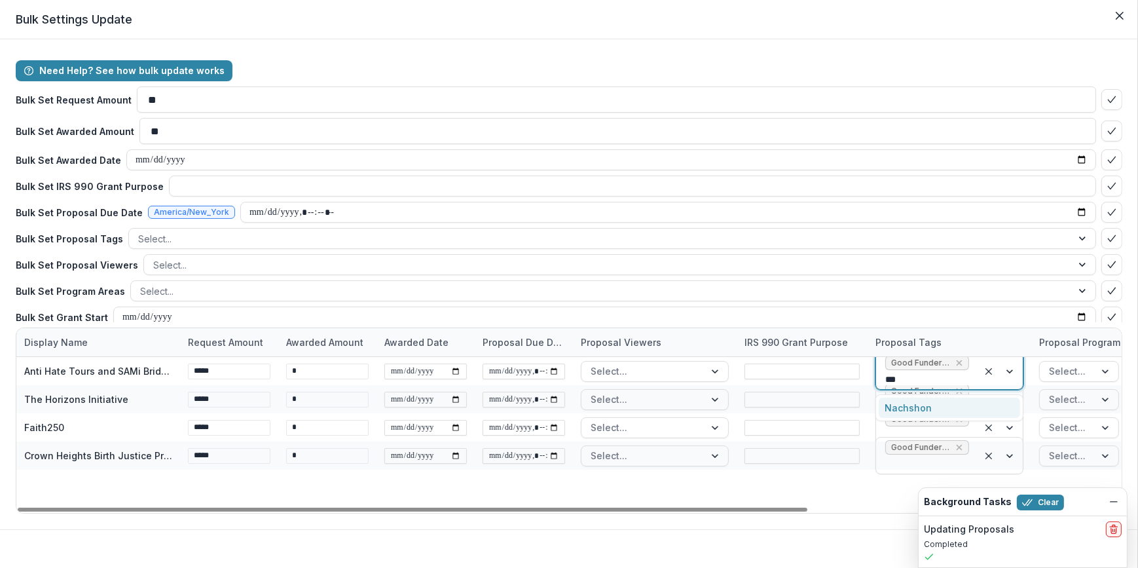
click at [959, 412] on div "Nachshon" at bounding box center [949, 407] width 141 height 20
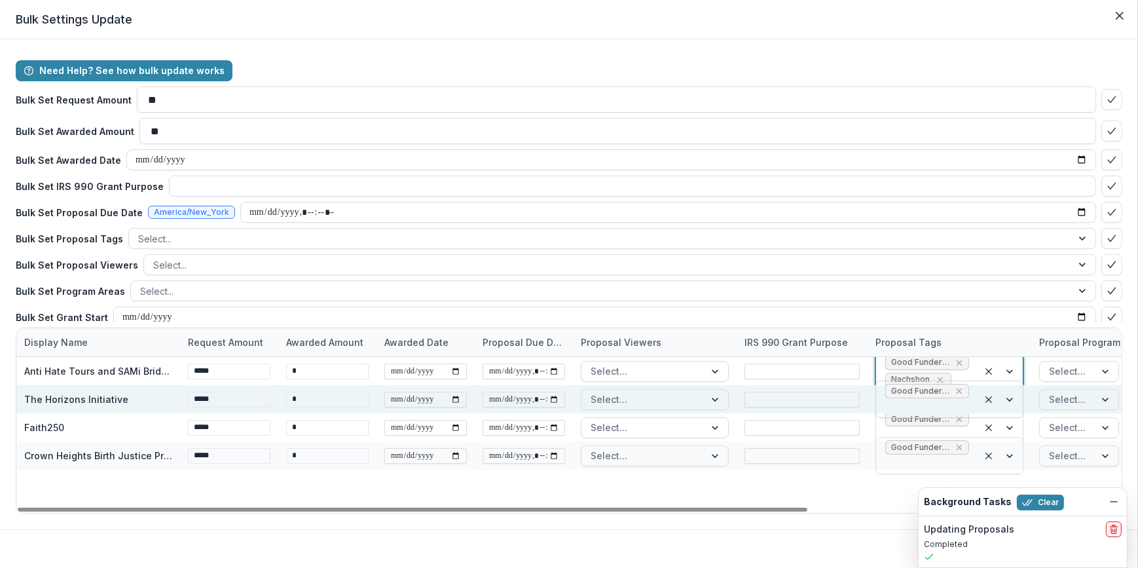
click at [1003, 399] on div at bounding box center [1000, 399] width 45 height 36
type input "***"
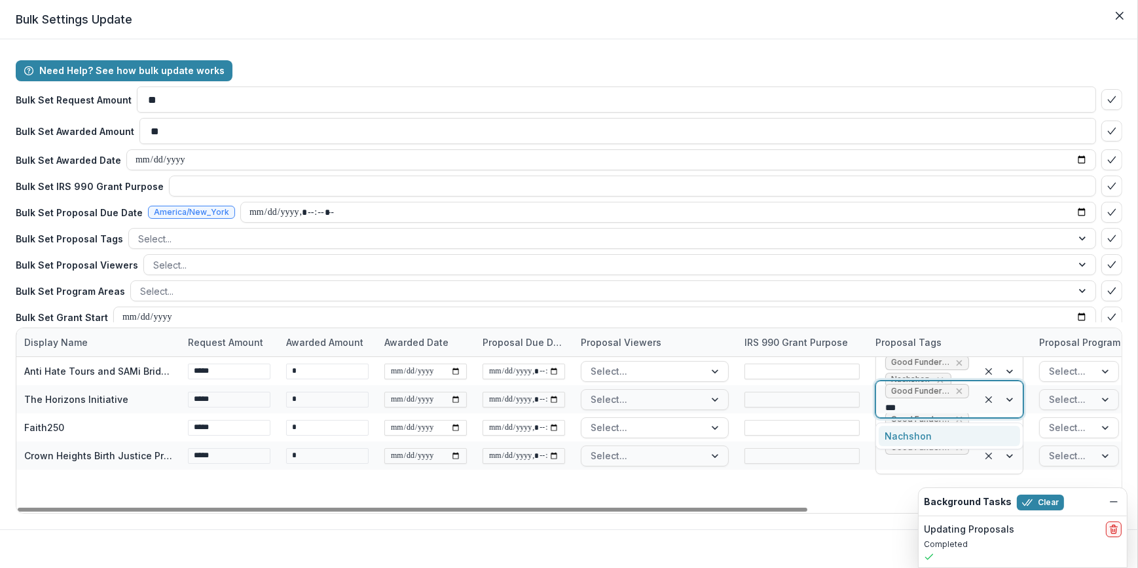
click at [957, 435] on div "Nachshon" at bounding box center [949, 436] width 141 height 20
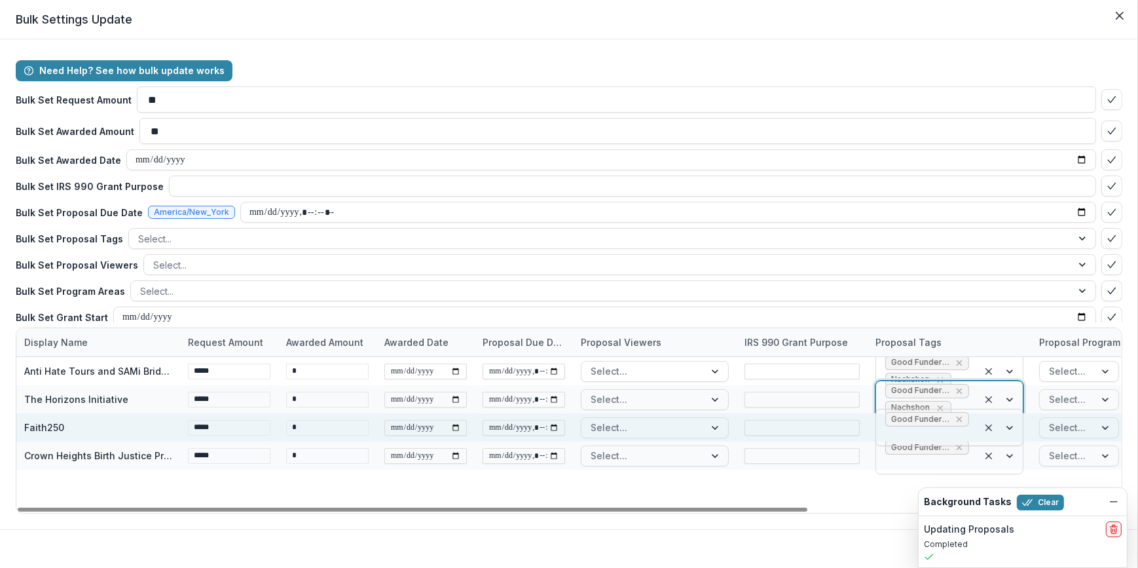
click at [1010, 426] on div at bounding box center [1000, 427] width 45 height 36
type input "***"
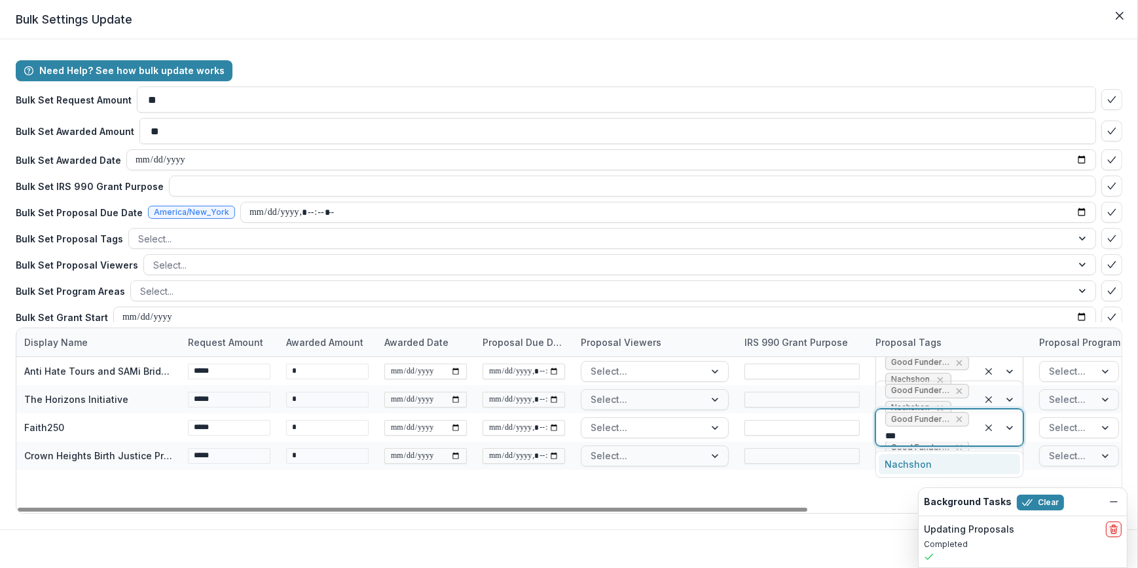
click at [934, 470] on div "Nachshon" at bounding box center [949, 464] width 141 height 20
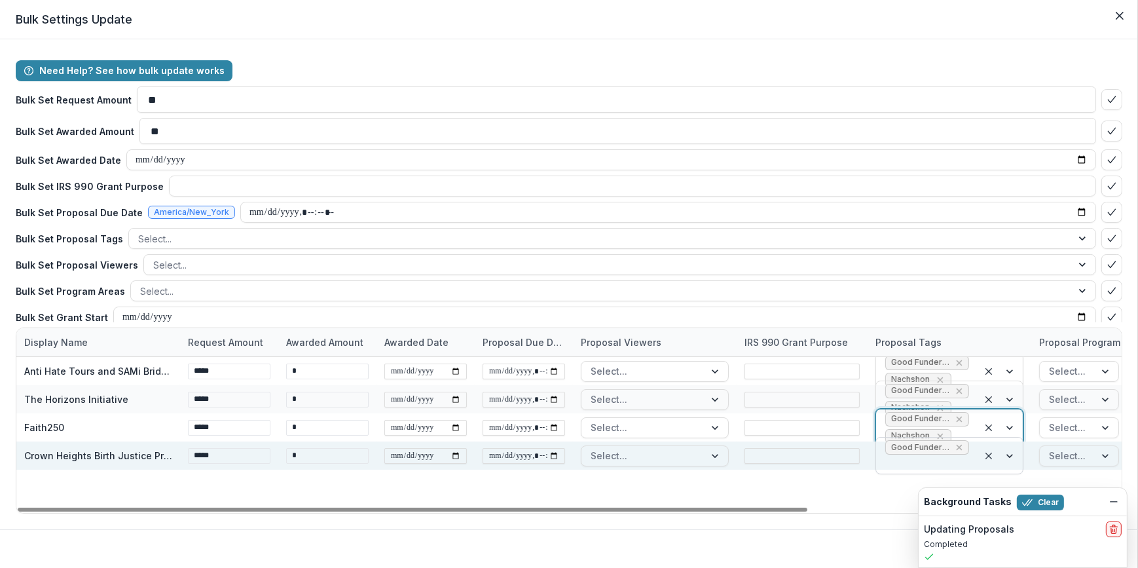
click at [1008, 457] on div at bounding box center [1000, 455] width 45 height 36
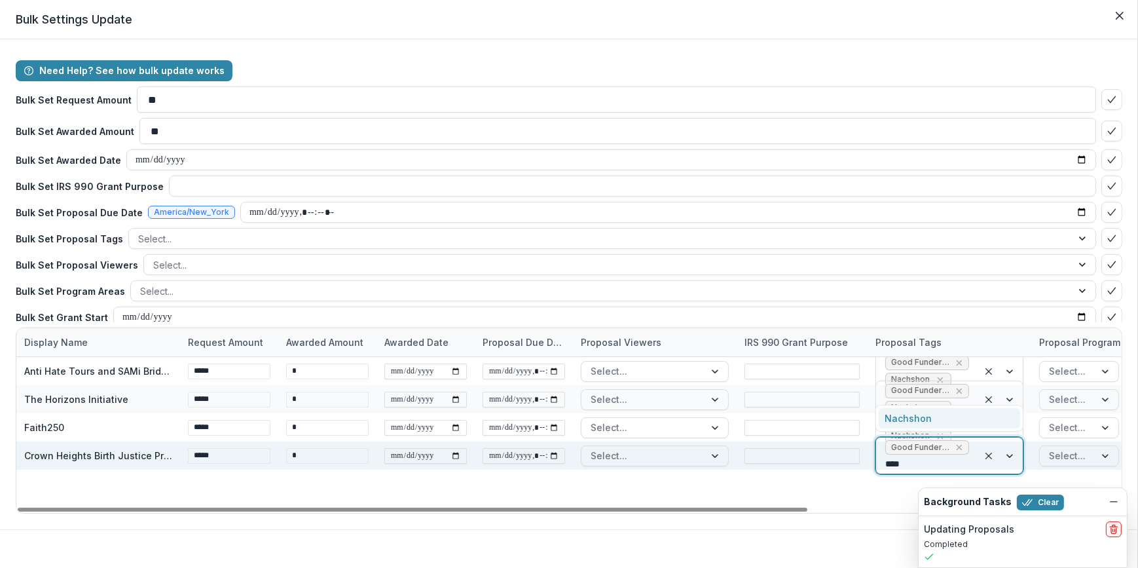
type input "***"
click at [976, 419] on div "Nachshon" at bounding box center [949, 418] width 141 height 20
click at [1048, 504] on button "Clear" at bounding box center [1040, 502] width 47 height 16
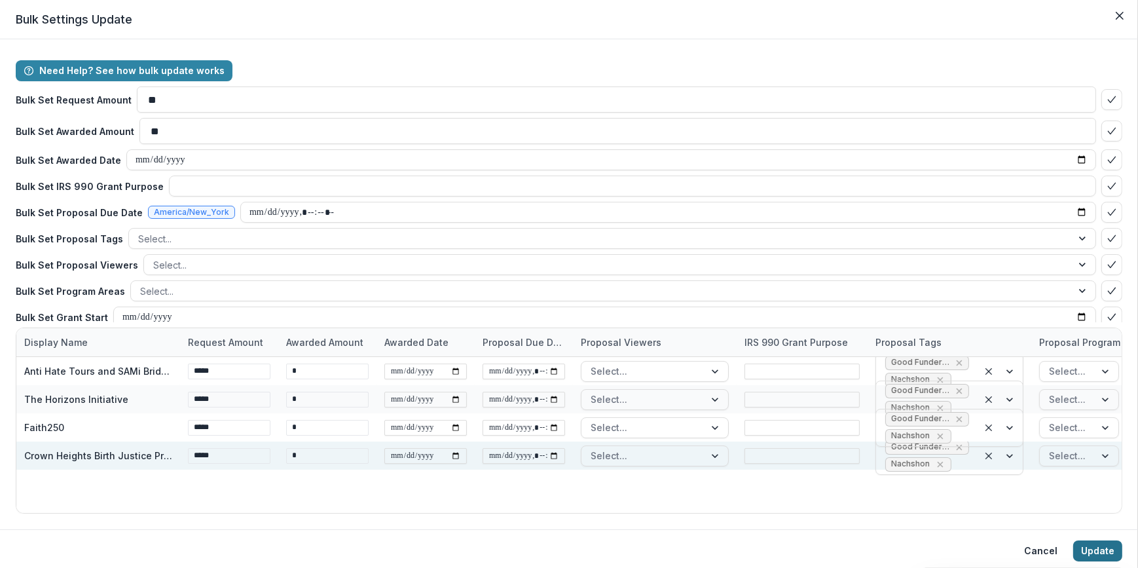
click at [1099, 558] on button "Update" at bounding box center [1097, 550] width 49 height 21
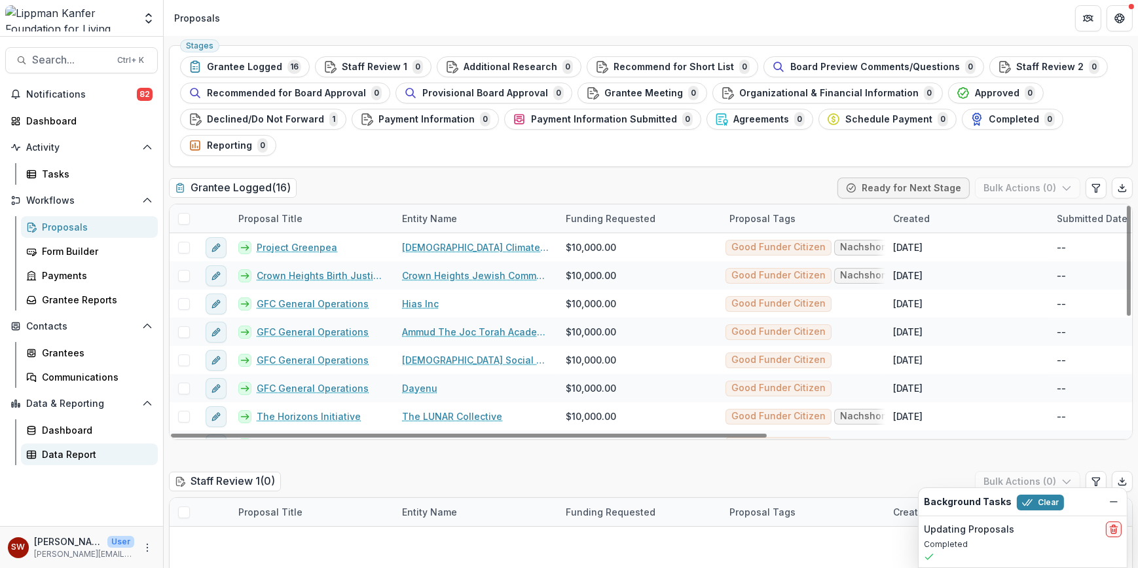
click at [78, 455] on div "Data Report" at bounding box center [94, 454] width 105 height 14
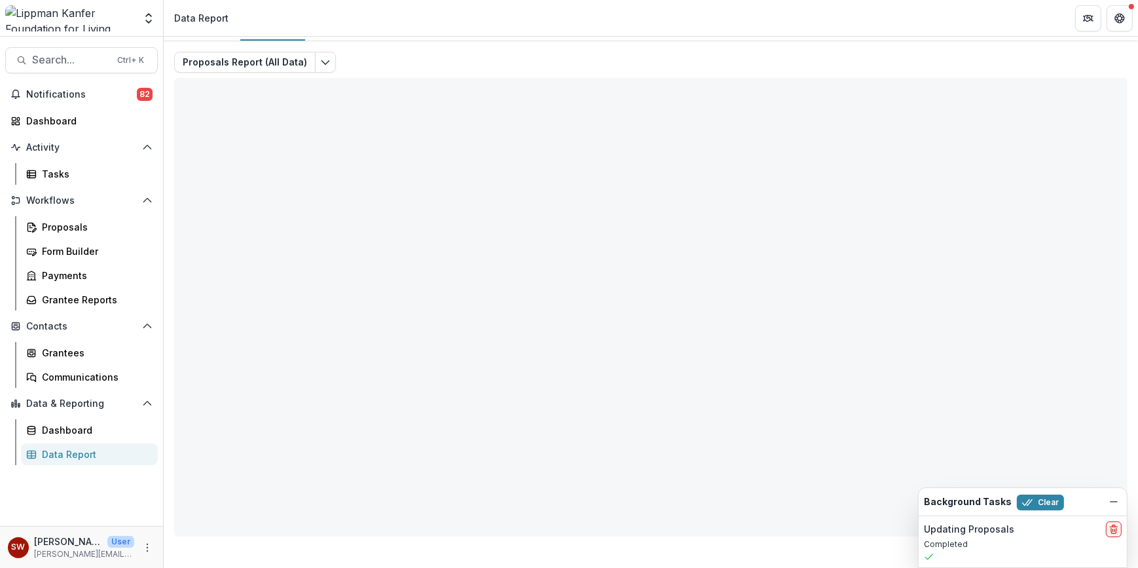
scroll to position [20, 0]
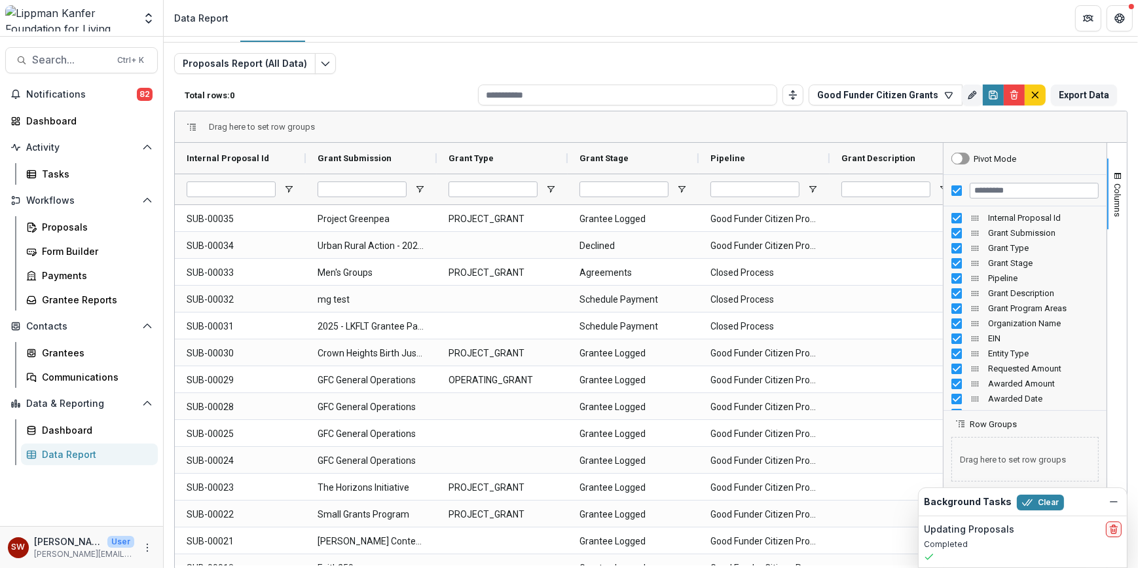
type input "**********"
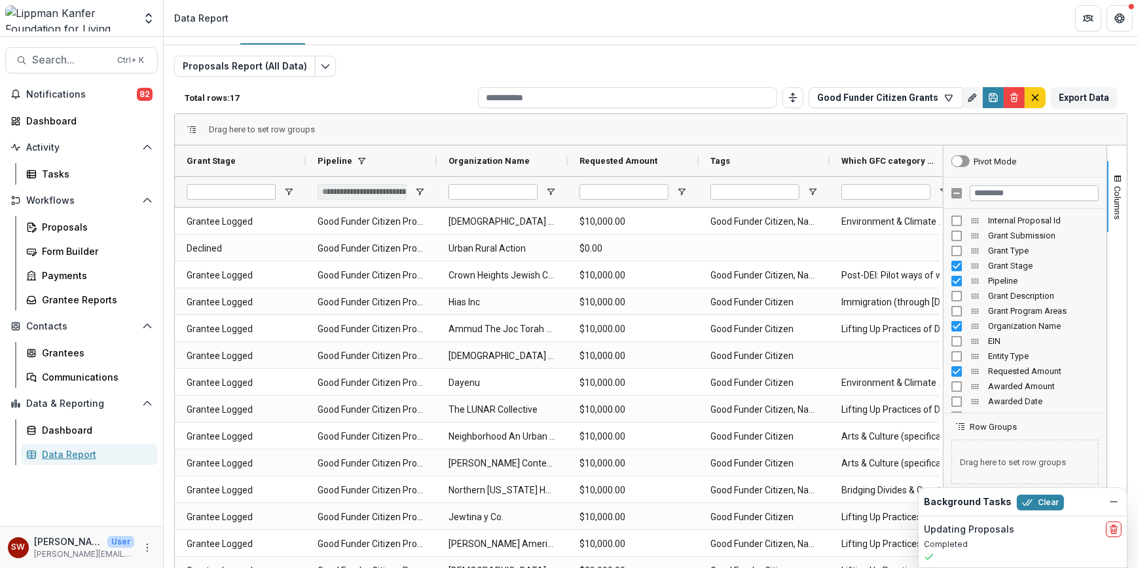
scroll to position [17, 0]
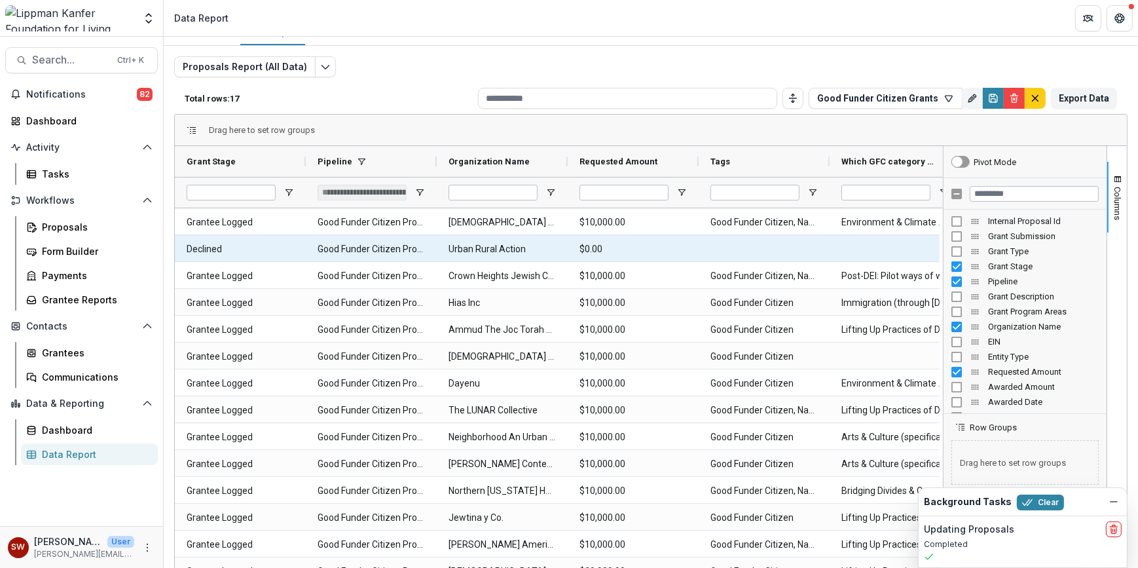
click at [717, 248] on div at bounding box center [764, 248] width 131 height 26
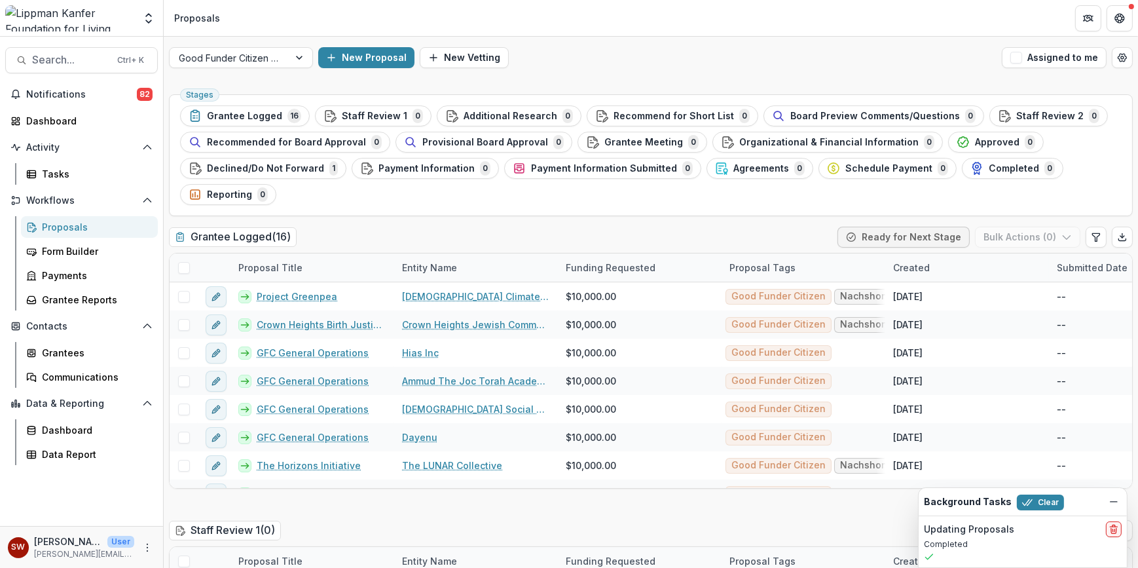
drag, startPoint x: 244, startPoint y: 168, endPoint x: 304, endPoint y: 183, distance: 61.9
click at [244, 168] on span "Declined/Do Not Forward" at bounding box center [265, 168] width 117 height 11
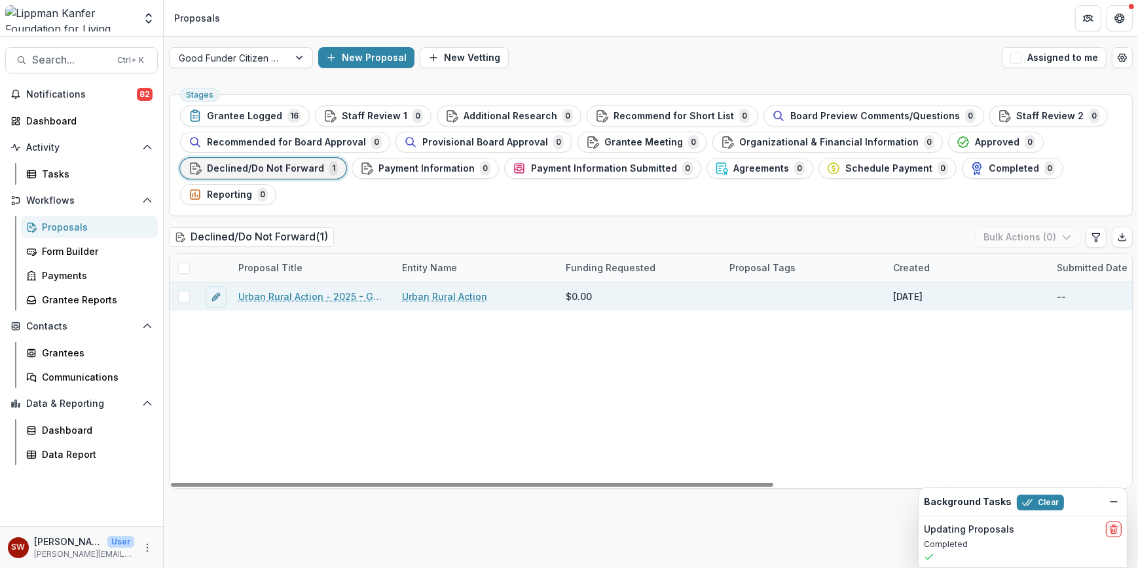
click at [780, 292] on div at bounding box center [805, 296] width 164 height 28
click at [224, 296] on button "edit" at bounding box center [216, 296] width 21 height 21
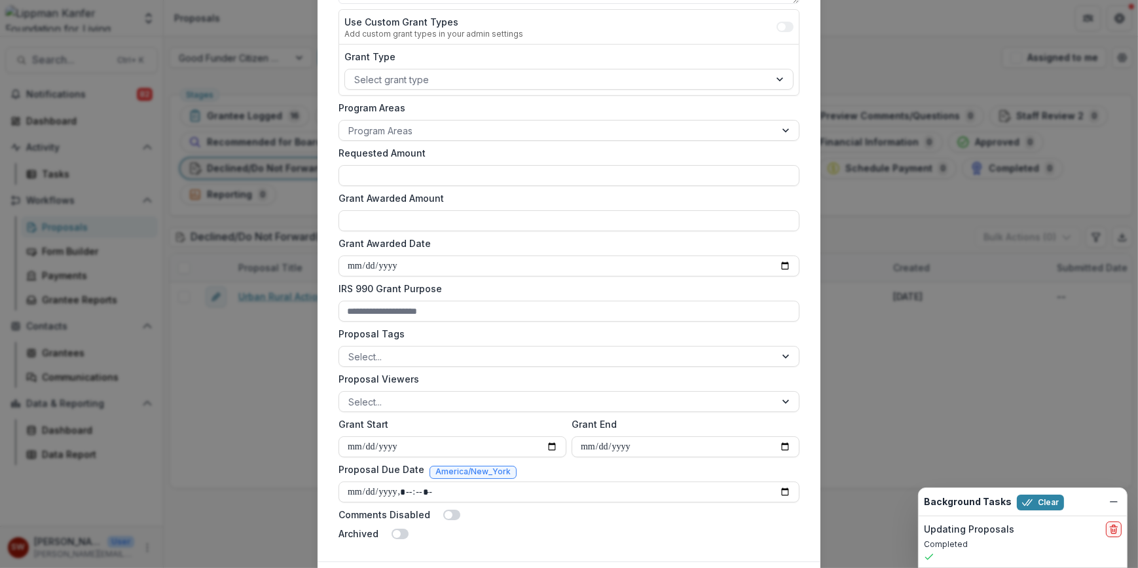
scroll to position [265, 0]
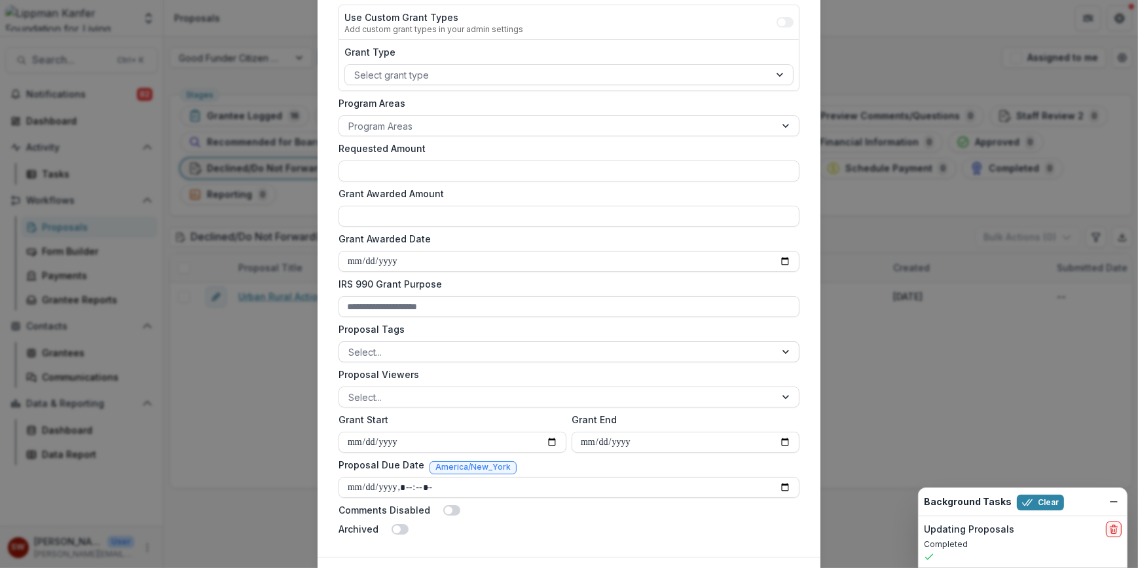
click at [543, 353] on div at bounding box center [557, 352] width 418 height 16
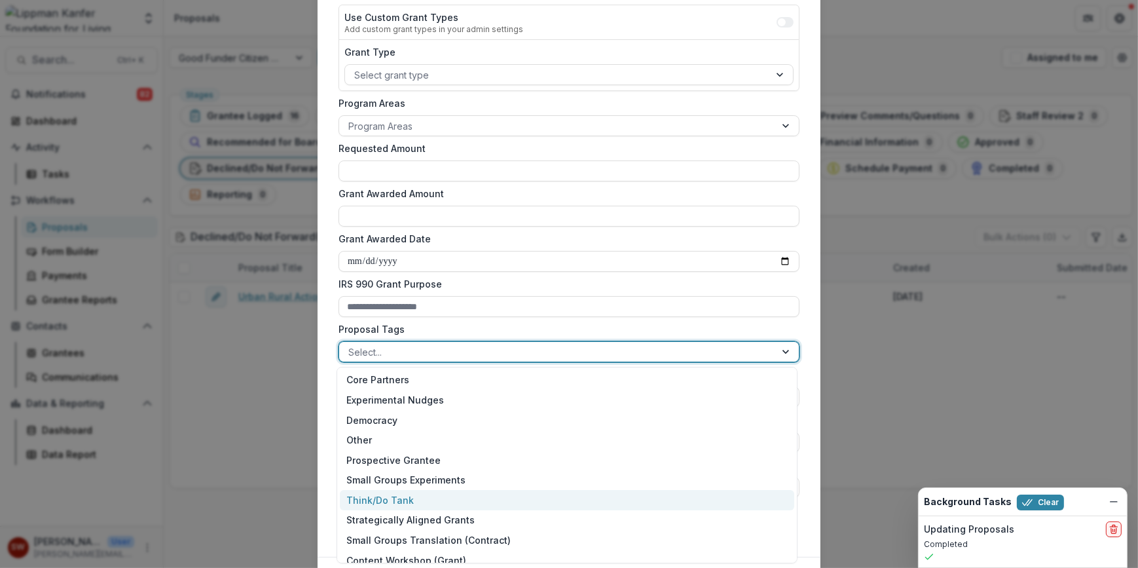
scroll to position [151, 0]
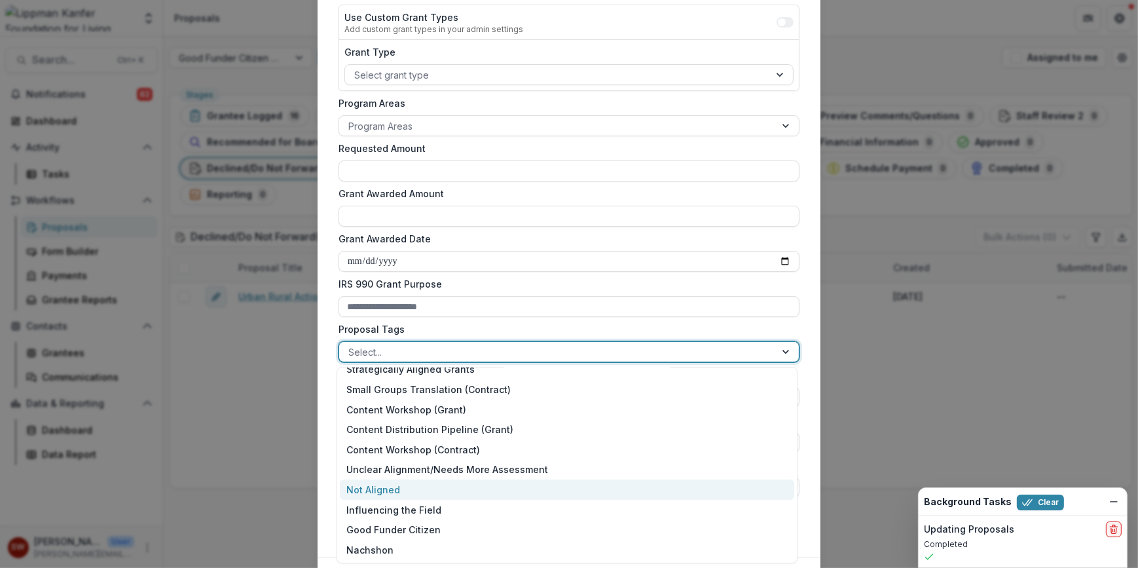
click at [478, 488] on div "Not Aligned" at bounding box center [567, 489] width 454 height 20
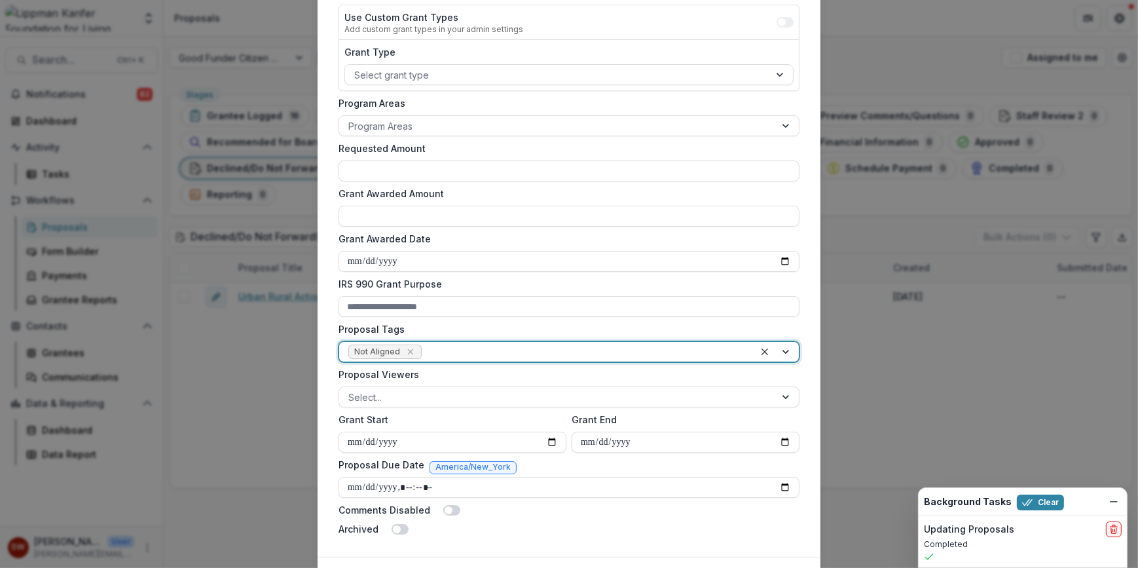
click at [782, 348] on div at bounding box center [776, 352] width 45 height 20
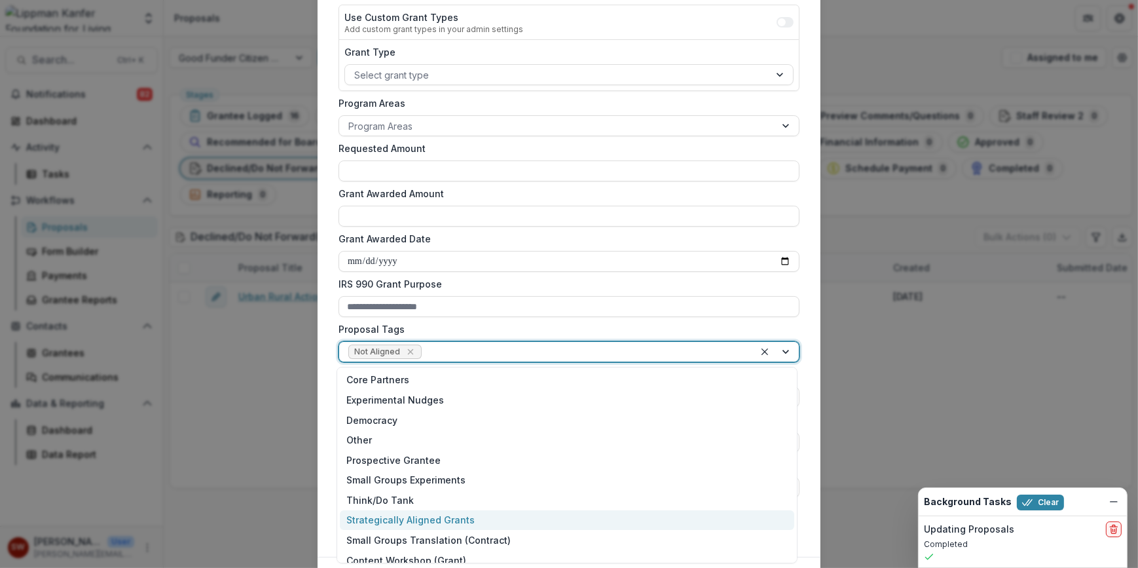
scroll to position [130, 0]
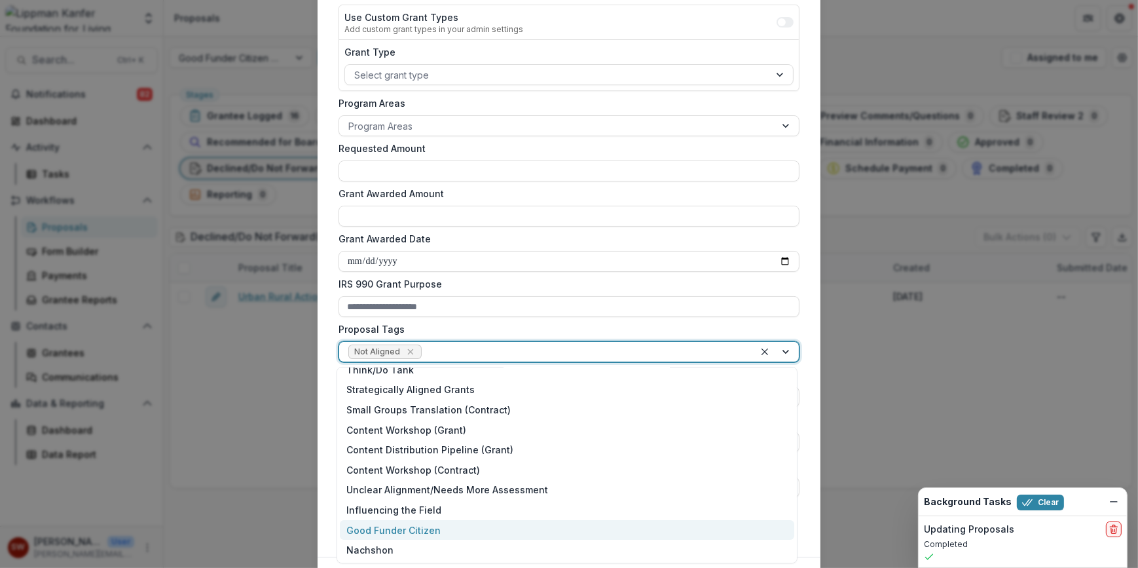
click at [426, 527] on div "Good Funder Citizen" at bounding box center [567, 530] width 454 height 20
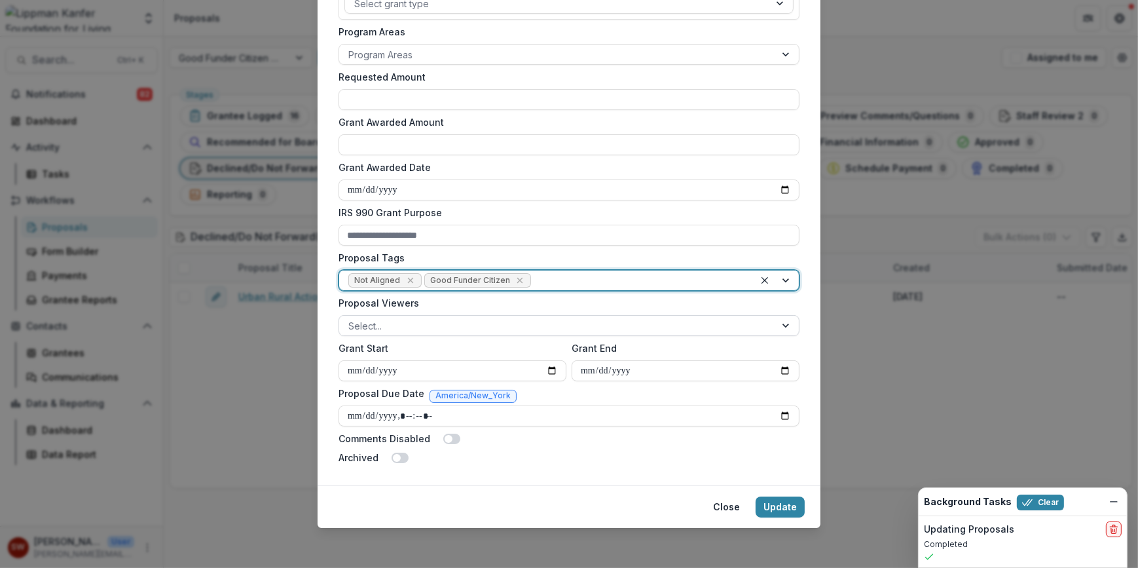
scroll to position [337, 0]
click at [788, 507] on button "Update" at bounding box center [780, 506] width 49 height 21
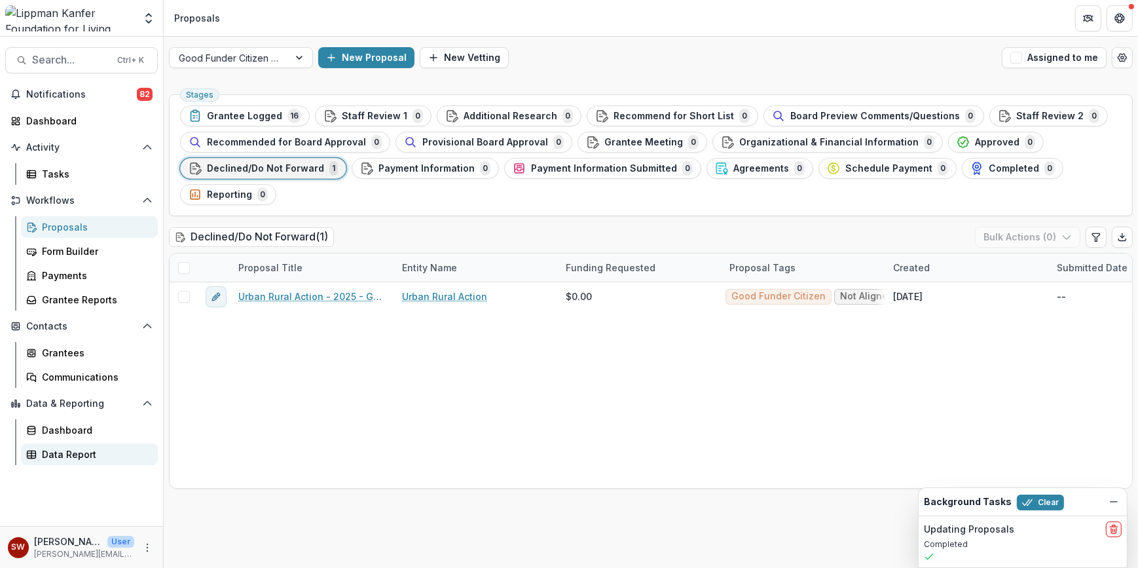
click at [80, 458] on div "Data Report" at bounding box center [94, 454] width 105 height 14
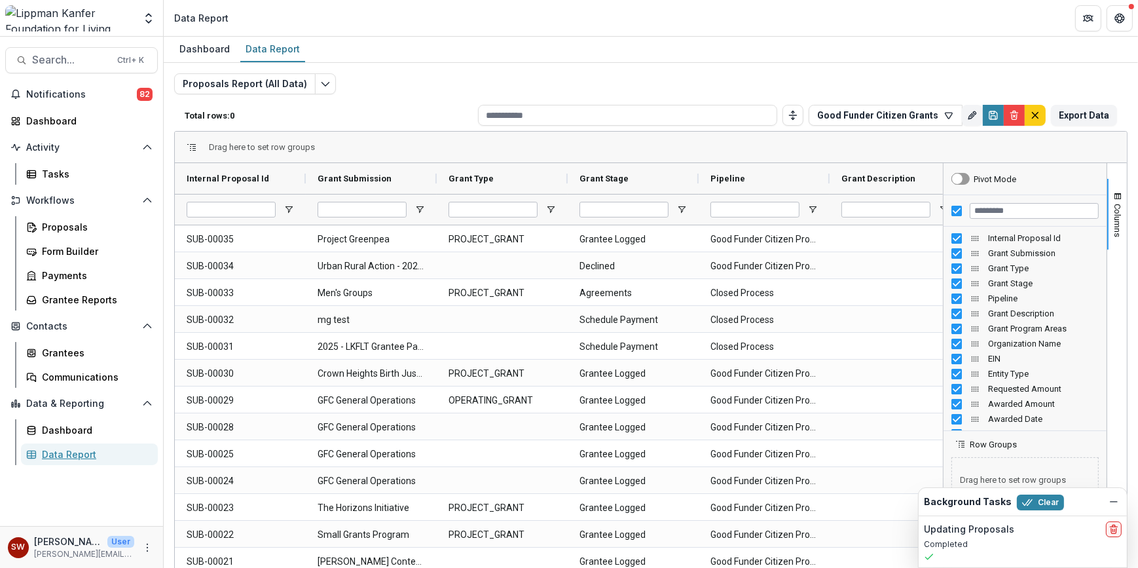
type input "**********"
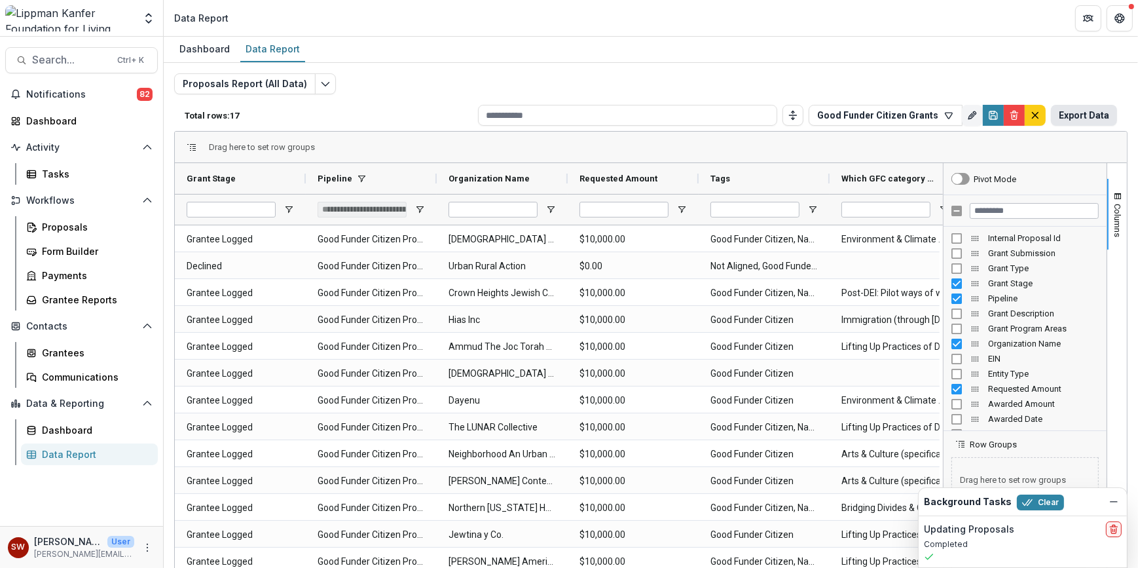
click at [1078, 113] on button "Export Data" at bounding box center [1084, 115] width 66 height 21
click at [1103, 51] on div "Dashboard Data Report" at bounding box center [651, 50] width 974 height 26
click at [60, 54] on span "Search..." at bounding box center [70, 60] width 77 height 12
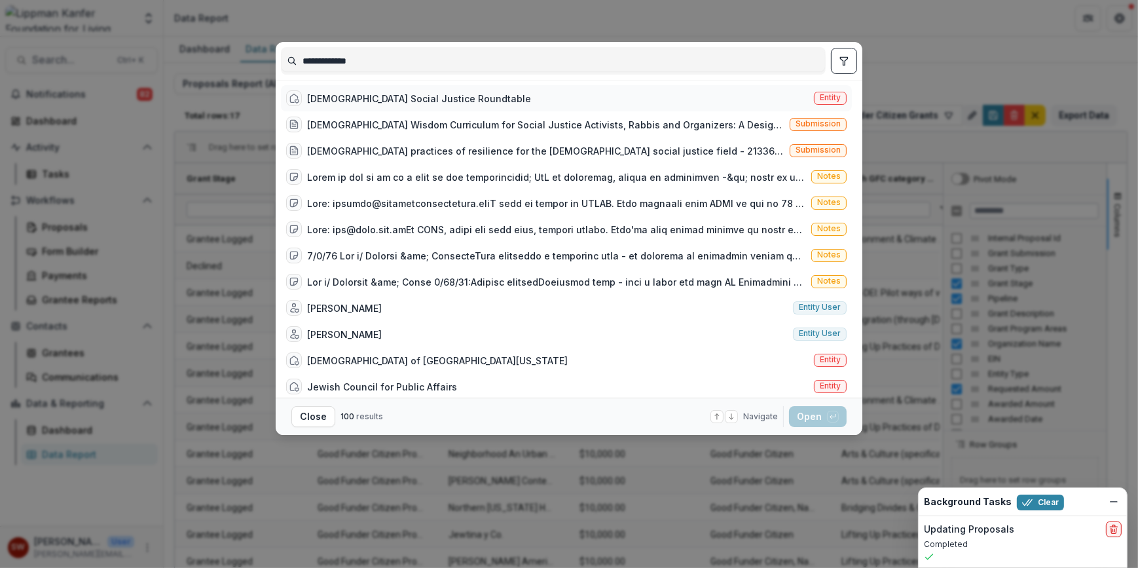
type input "**********"
click at [373, 98] on div "[DEMOGRAPHIC_DATA] Social Justice Roundtable" at bounding box center [419, 99] width 224 height 14
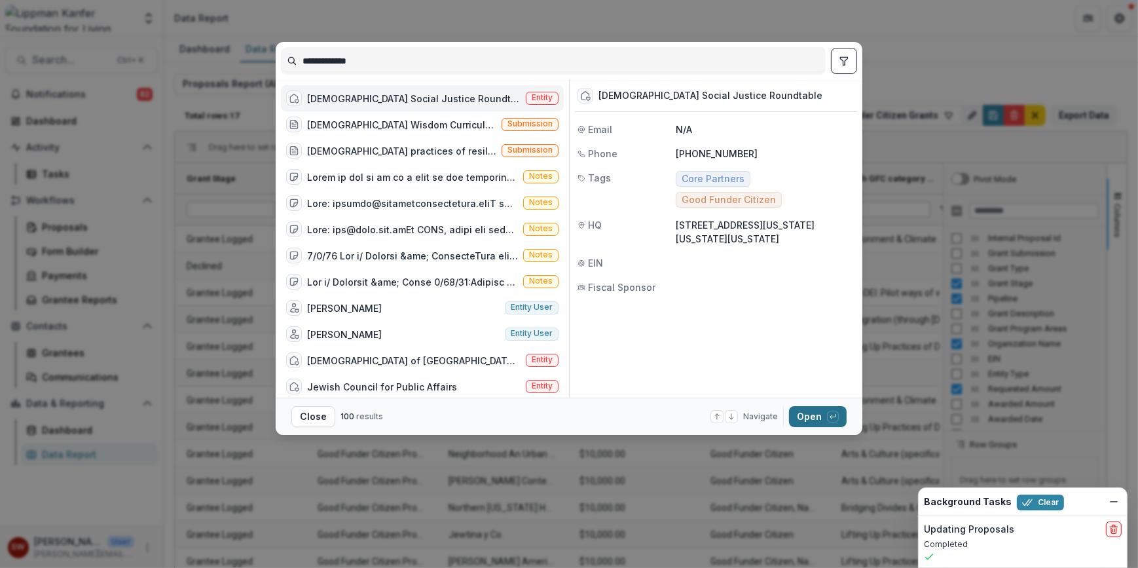
click at [801, 417] on button "Open with enter key" at bounding box center [818, 416] width 58 height 21
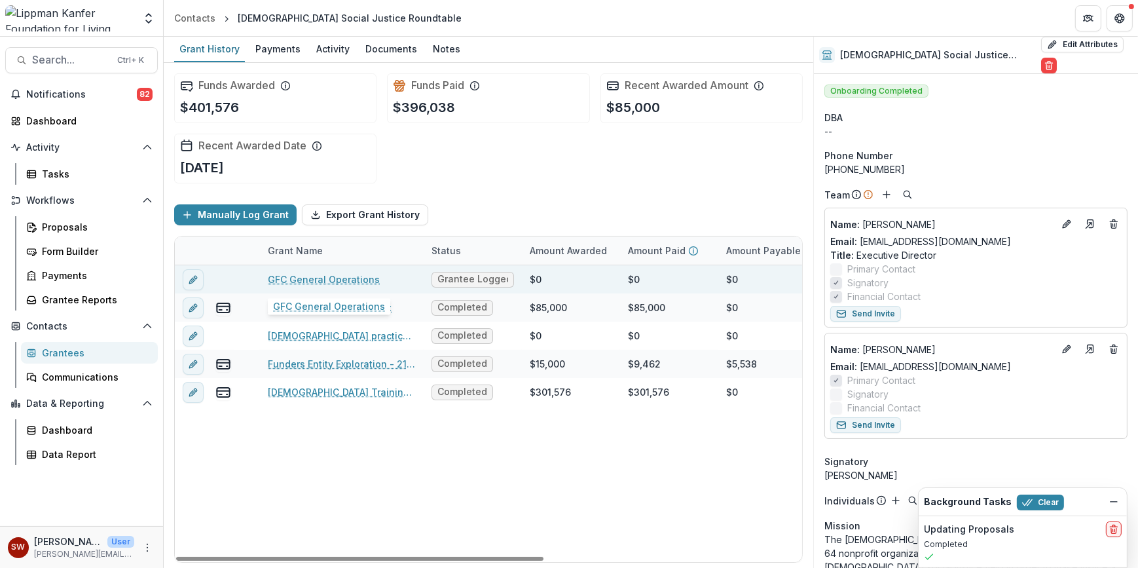
click at [361, 276] on link "GFC General Operations" at bounding box center [324, 279] width 112 height 14
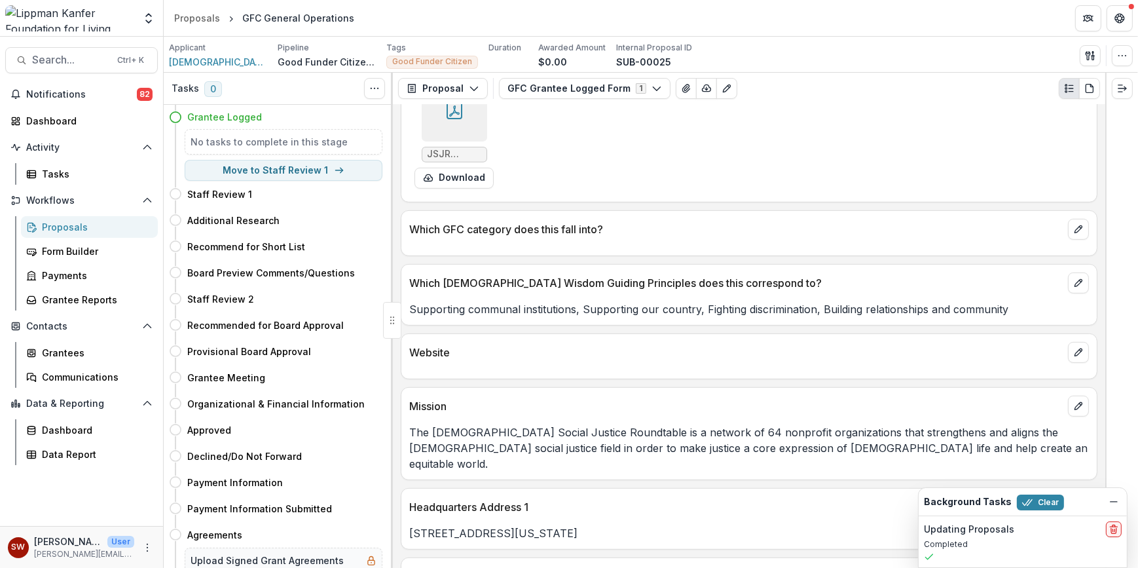
scroll to position [743, 0]
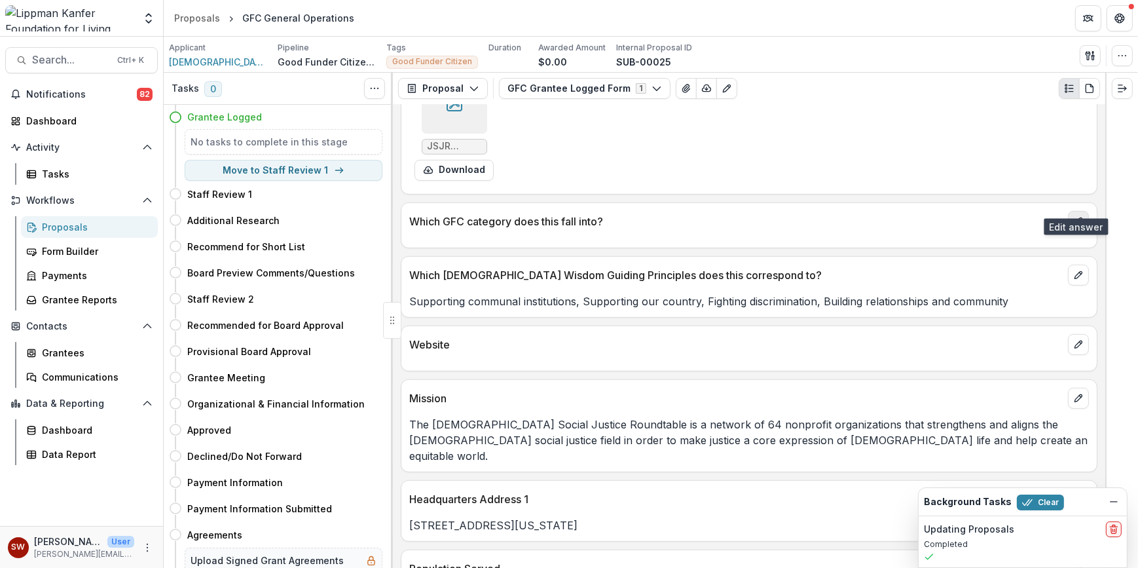
click at [1074, 217] on icon "edit" at bounding box center [1077, 220] width 7 height 7
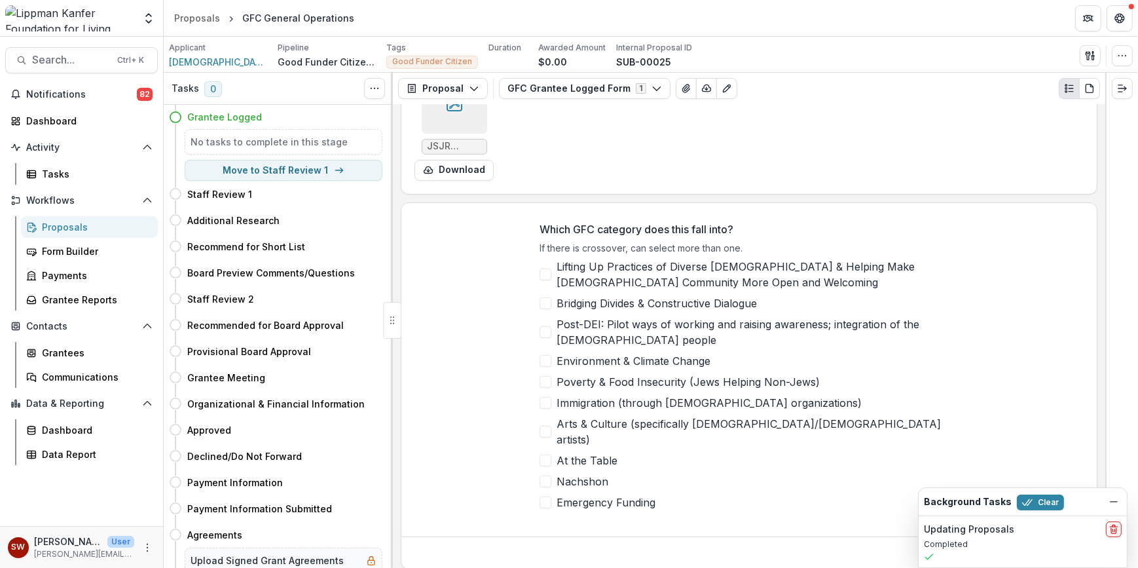
click at [545, 326] on span at bounding box center [545, 332] width 12 height 12
click at [546, 297] on span at bounding box center [545, 303] width 12 height 12
click at [1114, 507] on icon "Dismiss" at bounding box center [1113, 501] width 10 height 10
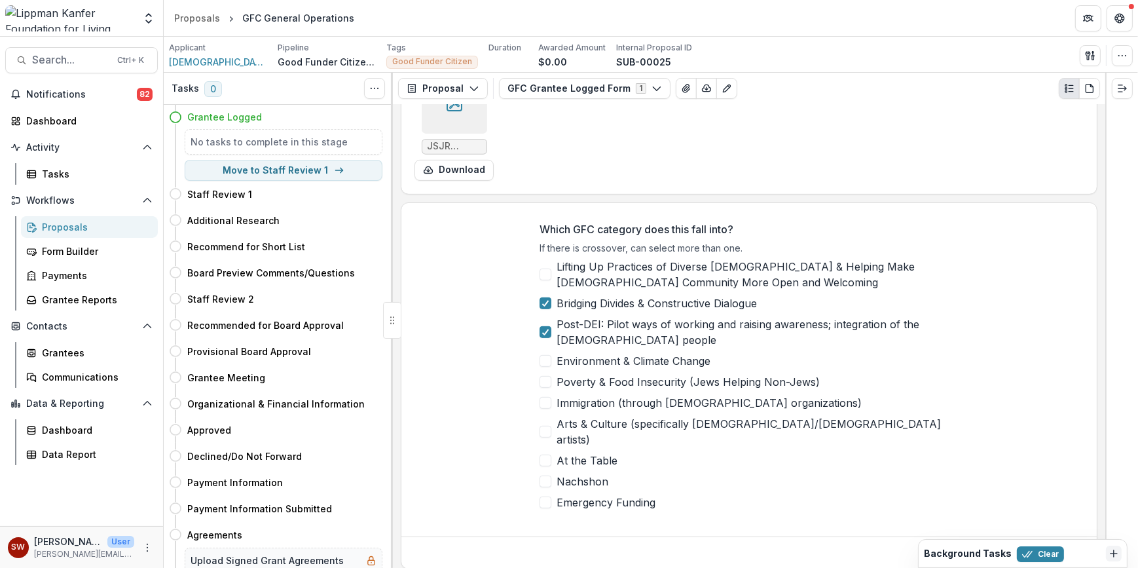
click at [1072, 542] on button "Save" at bounding box center [1071, 552] width 39 height 21
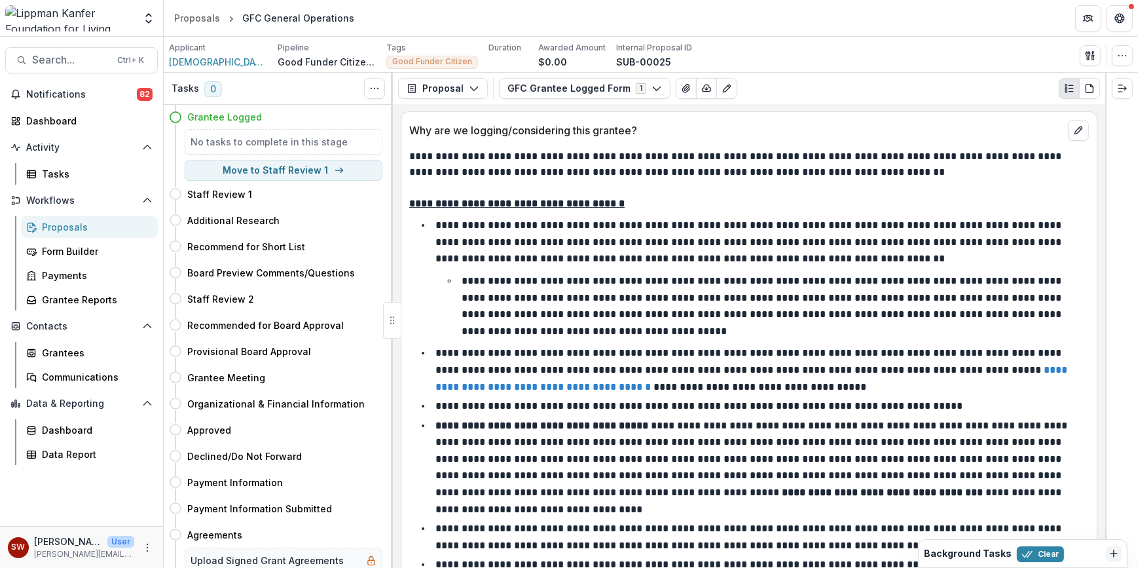
scroll to position [0, 0]
click at [89, 458] on div "Data Report" at bounding box center [94, 454] width 105 height 14
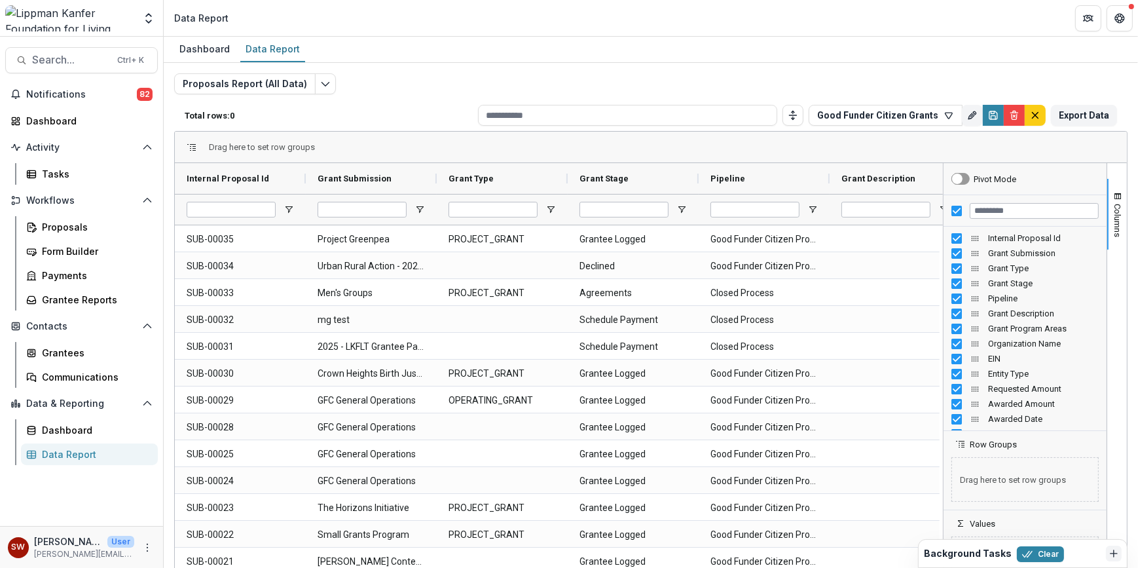
type input "**********"
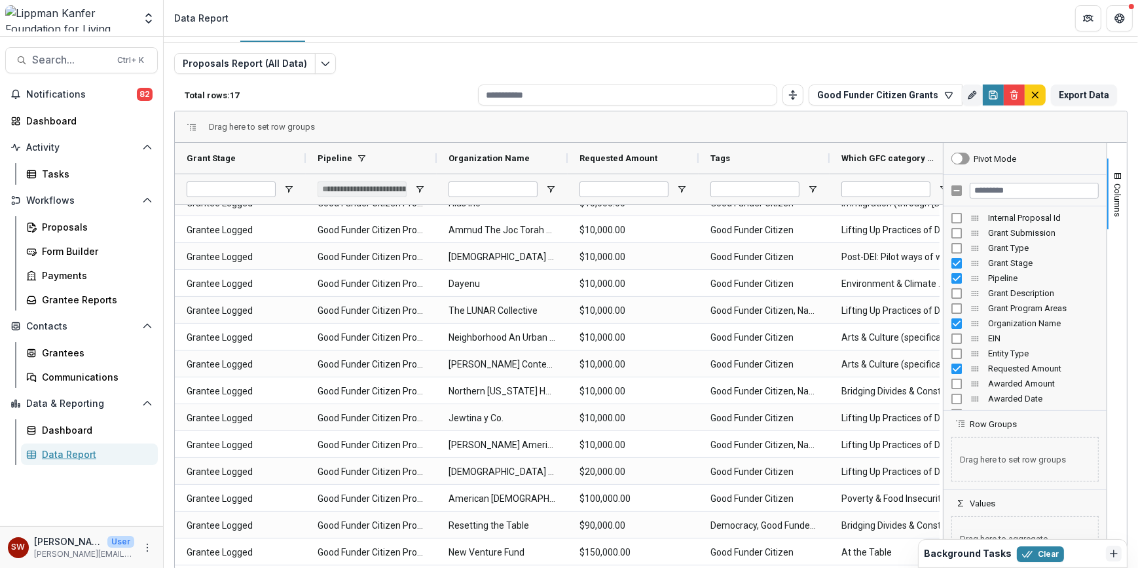
scroll to position [0, 33]
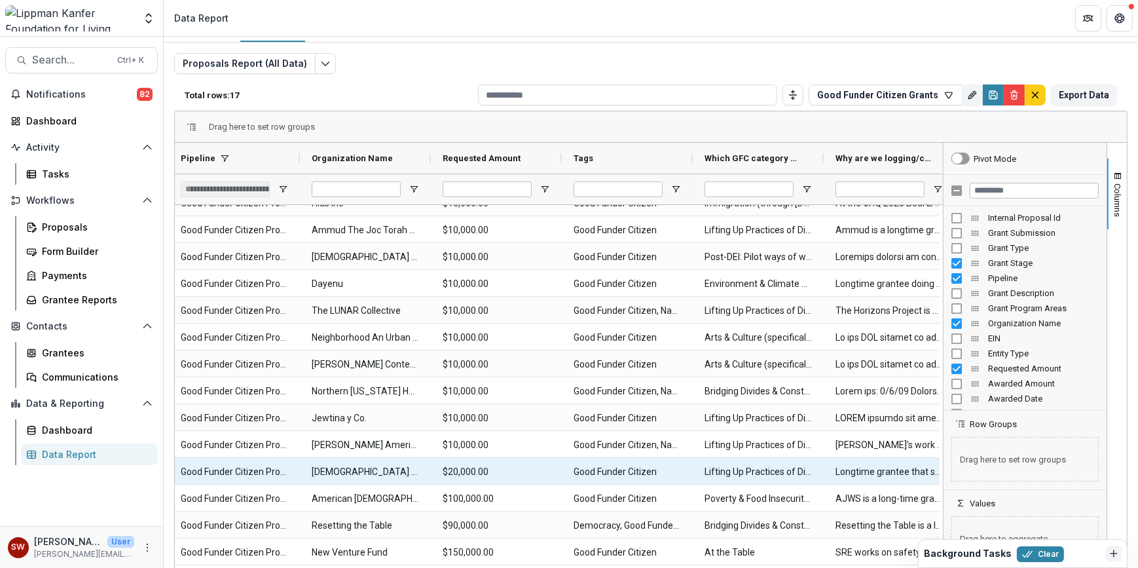
click at [769, 467] on \(MULTI_RESPONSE\)-1864 "Lifting Up Practices of Diverse [DEMOGRAPHIC_DATA] & Helping Make [DEMOGRAPHIC_…" at bounding box center [757, 471] width 107 height 27
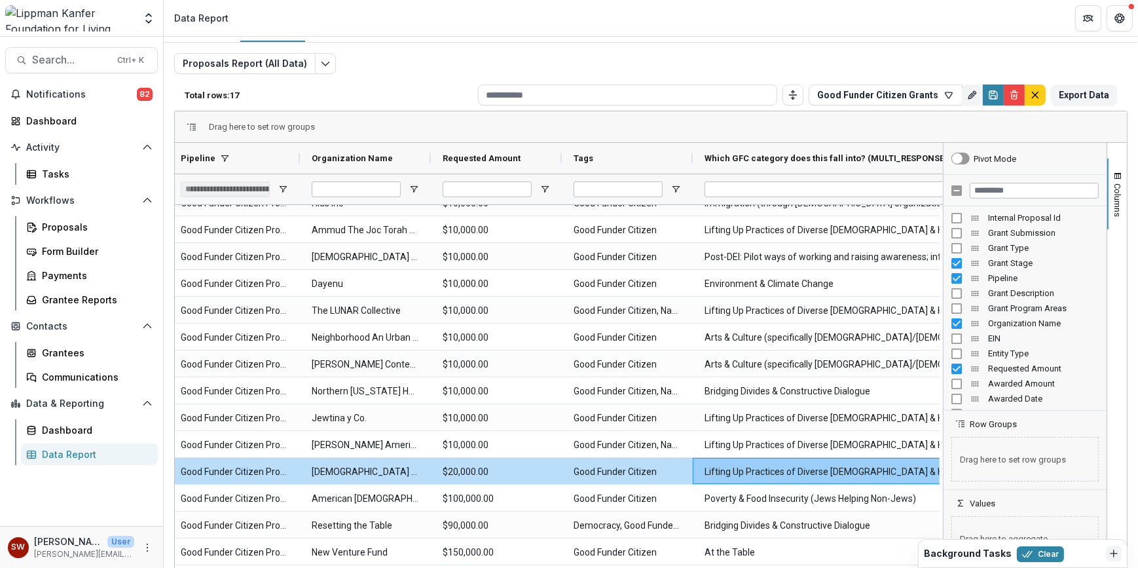
drag, startPoint x: 825, startPoint y: 155, endPoint x: 1012, endPoint y: 163, distance: 187.4
click at [1012, 163] on div "Grant Stage Pipeline Organization Name" at bounding box center [651, 356] width 952 height 426
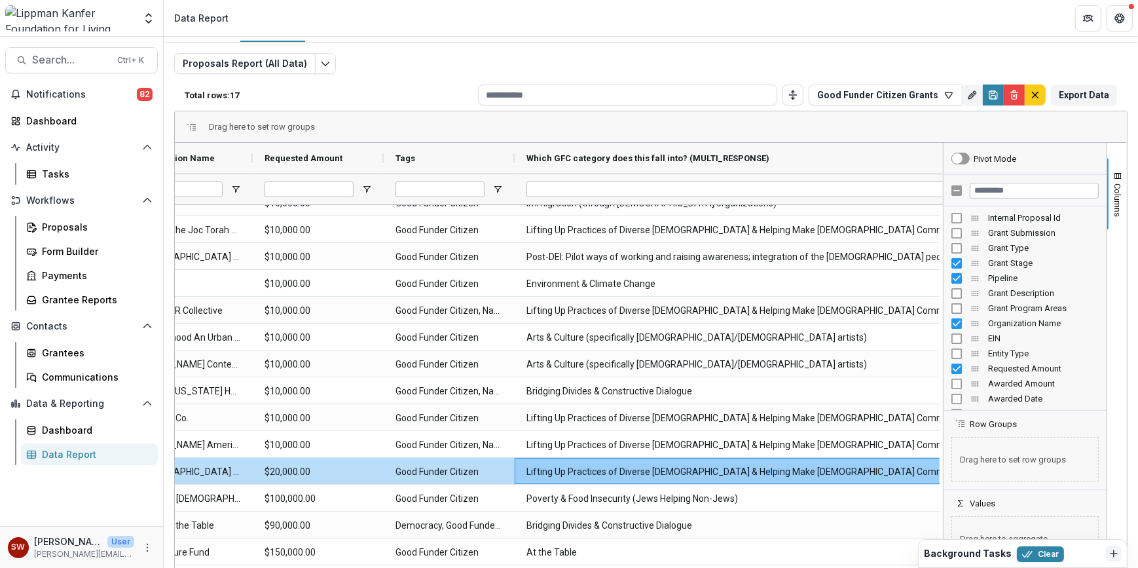
drag, startPoint x: 833, startPoint y: 150, endPoint x: 1097, endPoint y: 168, distance: 264.4
click at [1097, 168] on div "Pipeline Organization Name Requested Amount Tags" at bounding box center [651, 356] width 952 height 426
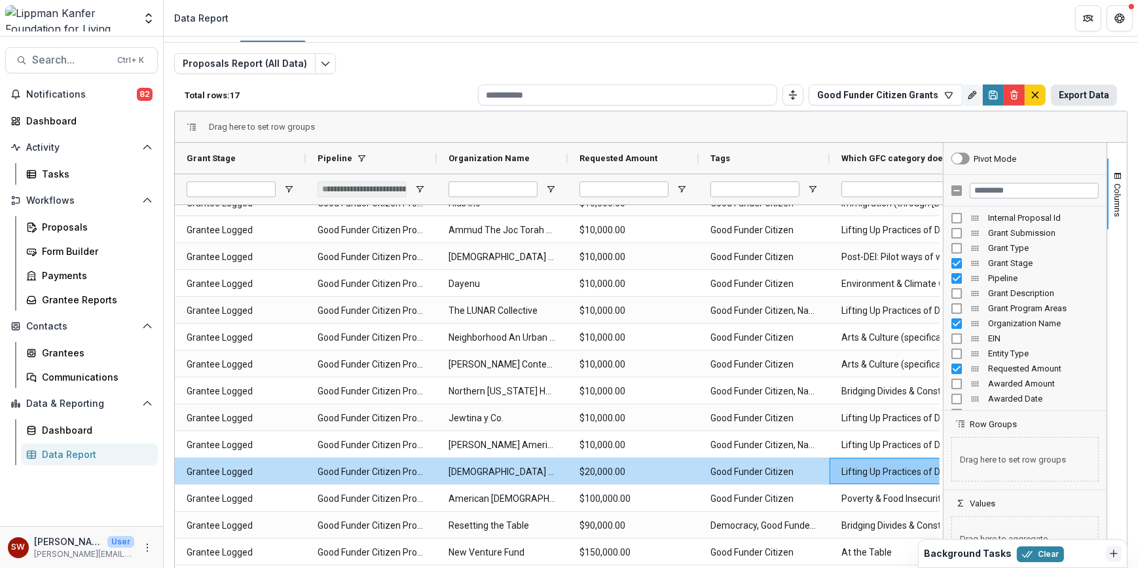
click at [1096, 98] on button "Export Data" at bounding box center [1084, 94] width 66 height 21
click at [1005, 190] on input "Filter Columns Input" at bounding box center [1034, 191] width 129 height 16
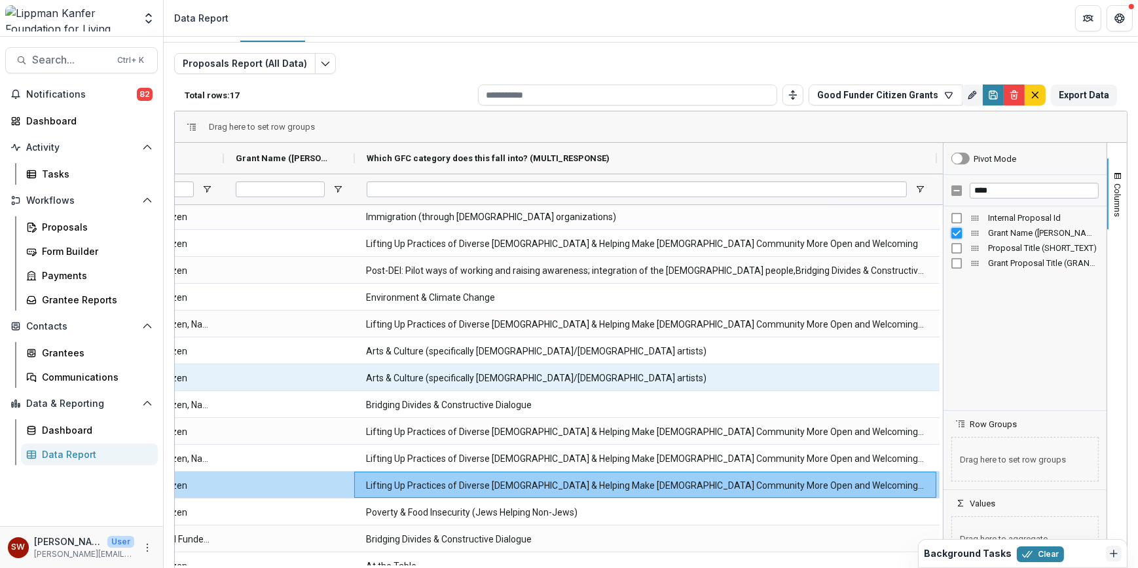
scroll to position [92, 0]
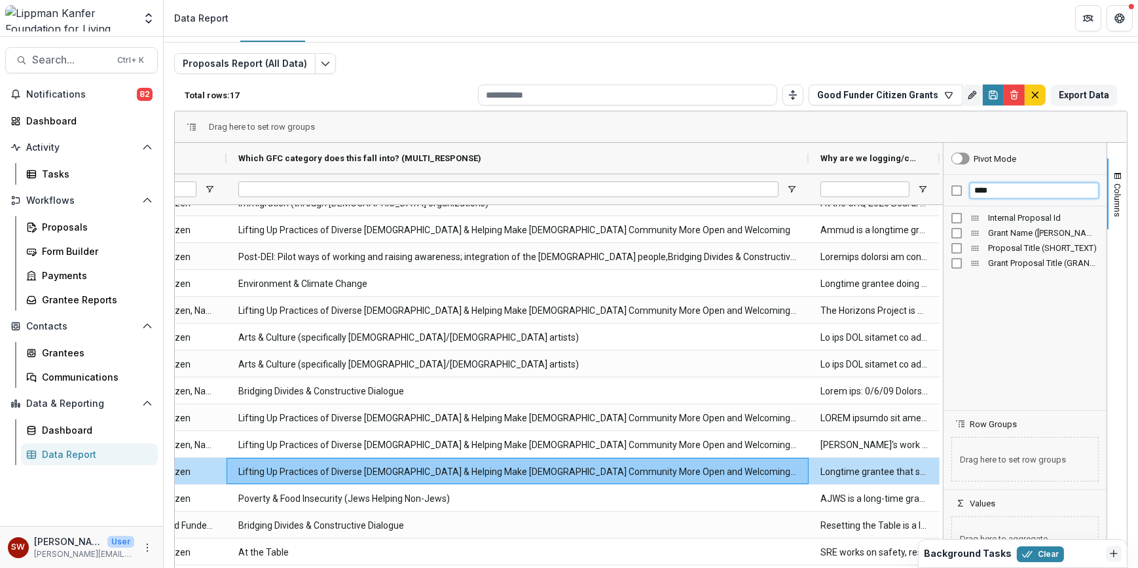
click at [1008, 189] on input "****" at bounding box center [1034, 191] width 129 height 16
type input "*"
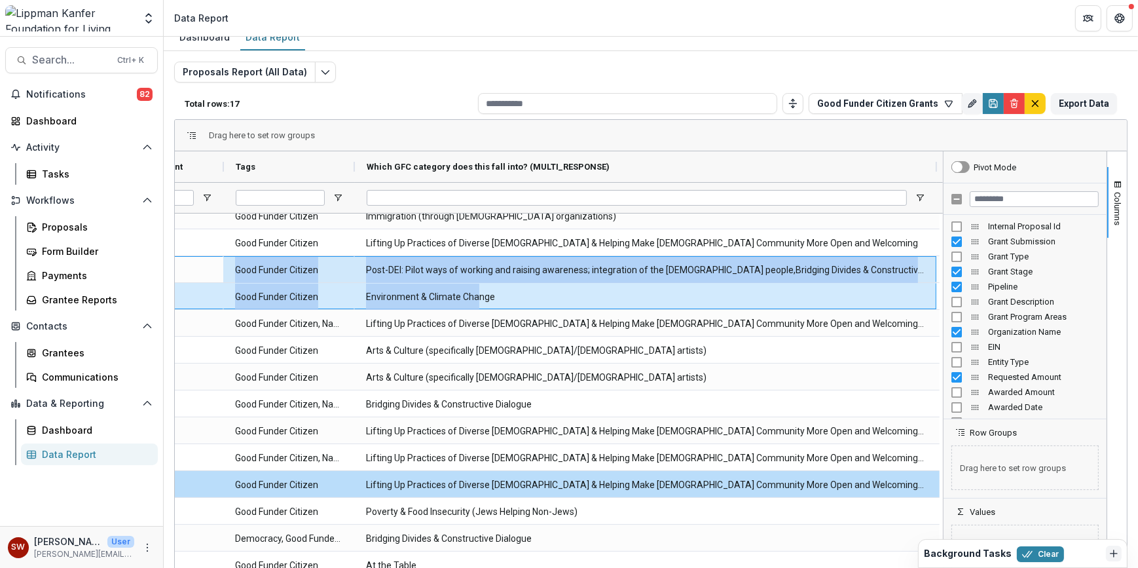
drag, startPoint x: 207, startPoint y: 260, endPoint x: 477, endPoint y: 295, distance: 272.7
click at [477, 295] on div "Jewish Climate Trust Inc $10,000.00 Good Funder Citizen, Nachshon Environment &…" at bounding box center [318, 350] width 1499 height 456
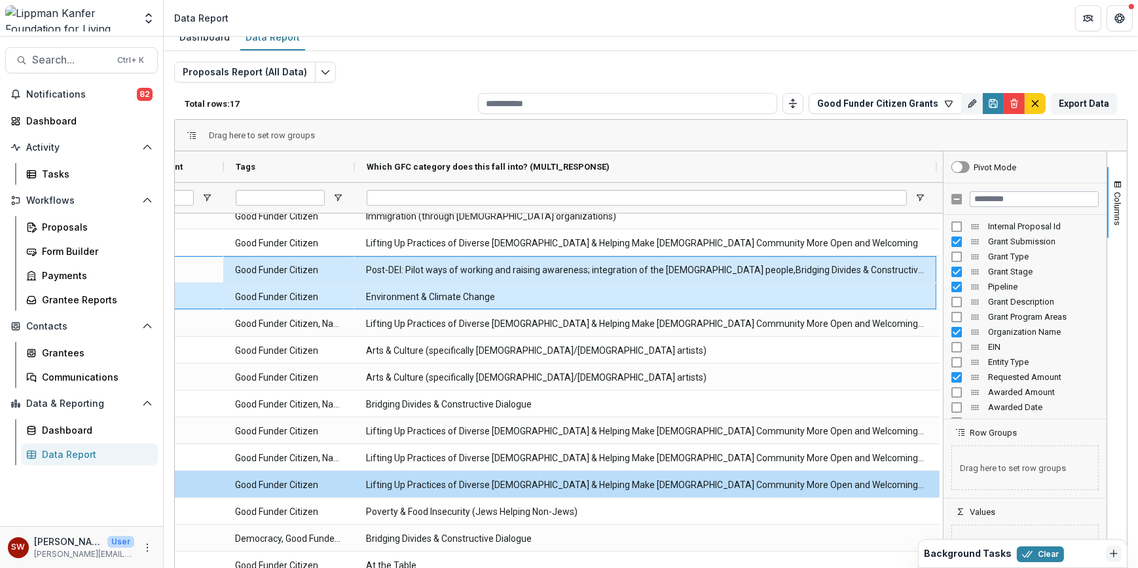
click at [422, 81] on div "Proposals Report (All Data) Total rows: 17 Good Funder Citizen Grants Personal …" at bounding box center [650, 304] width 953 height 484
click at [1038, 553] on button "Clear" at bounding box center [1040, 554] width 47 height 16
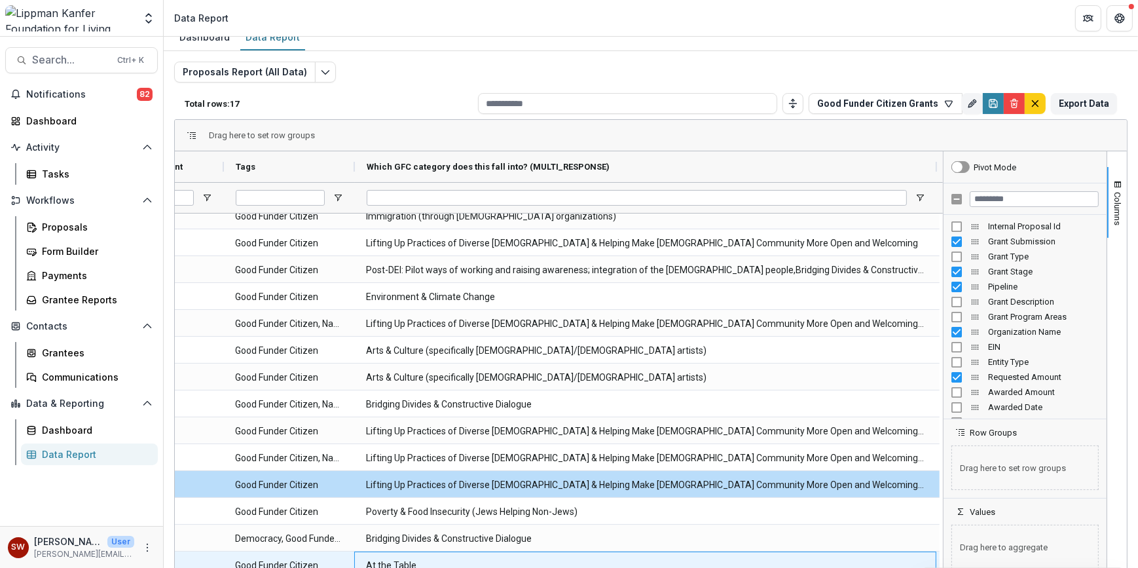
drag, startPoint x: 919, startPoint y: 561, endPoint x: 727, endPoint y: 557, distance: 191.9
click at [727, 557] on \(MULTI_RESPONSE\)-1885 "At the Table" at bounding box center [645, 565] width 558 height 27
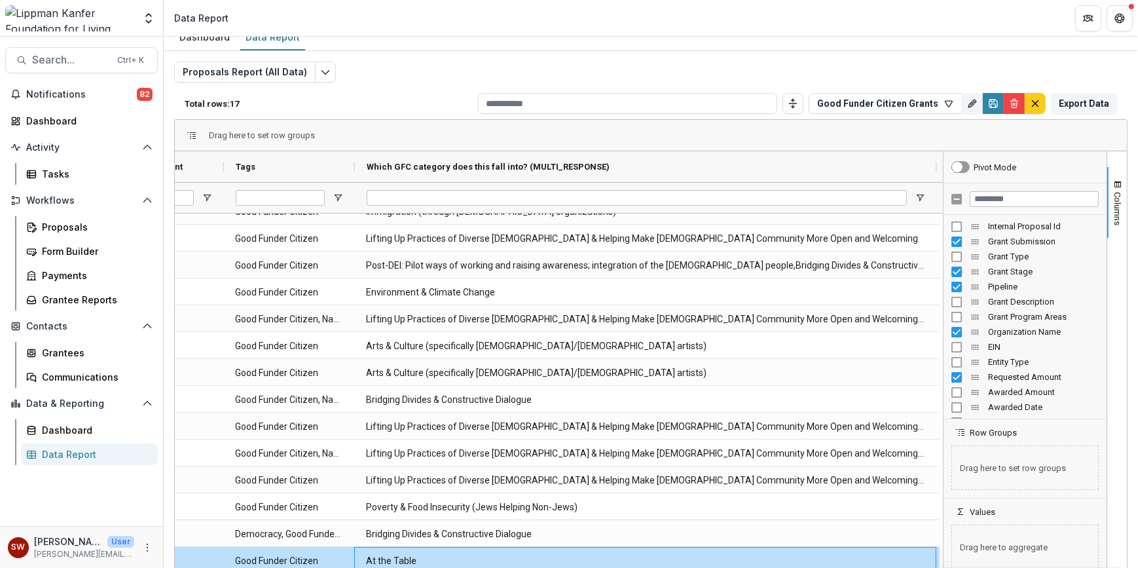
click at [833, 64] on div "Proposals Report (All Data) Total rows: 17 Good Funder Citizen Grants Personal …" at bounding box center [650, 304] width 953 height 484
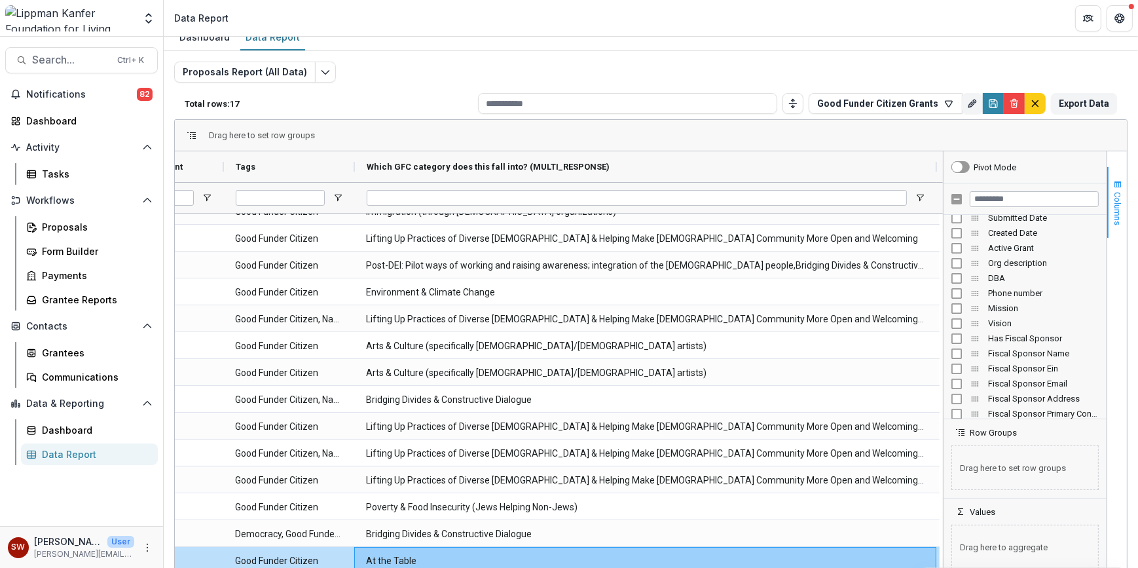
click at [1113, 222] on span "Columns" at bounding box center [1118, 208] width 10 height 33
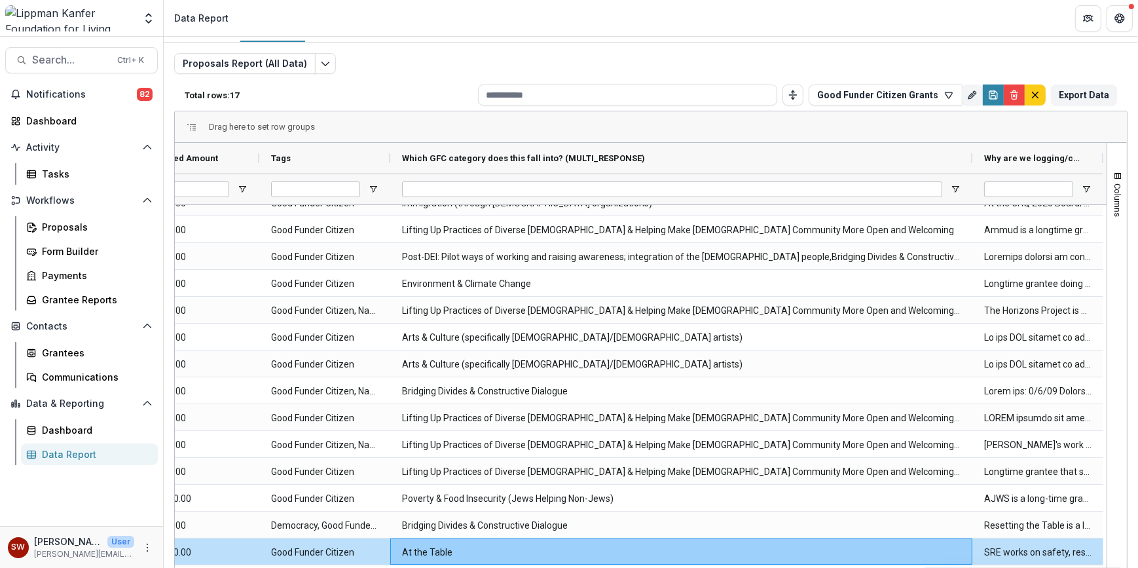
click at [862, 136] on div "Drag here to set row groups" at bounding box center [651, 126] width 952 height 31
click at [1107, 175] on button "Columns" at bounding box center [1117, 193] width 20 height 71
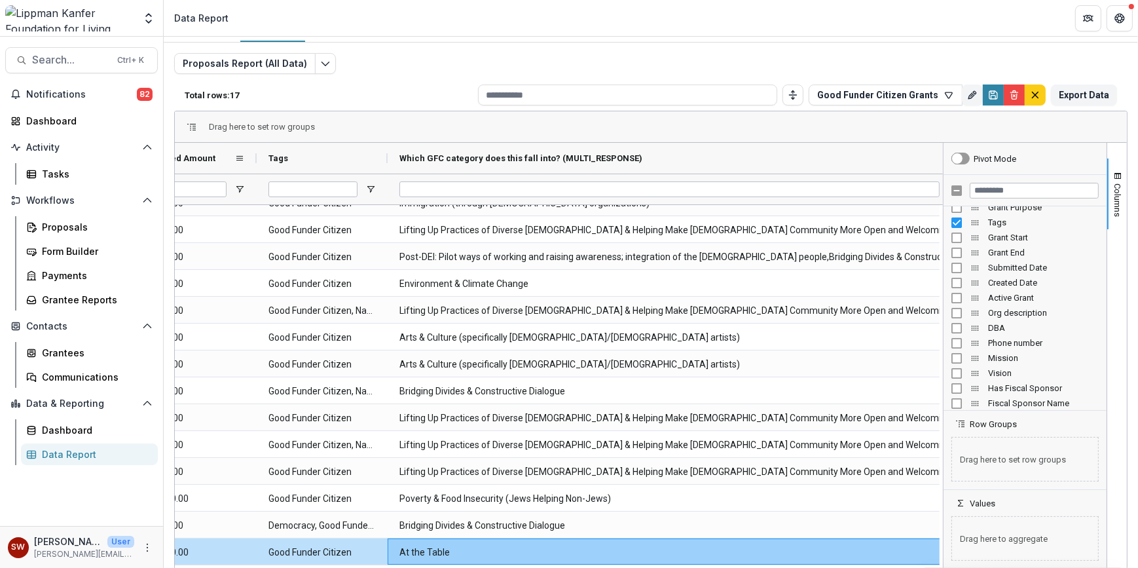
click at [210, 160] on span "Requested Amount" at bounding box center [176, 158] width 78 height 10
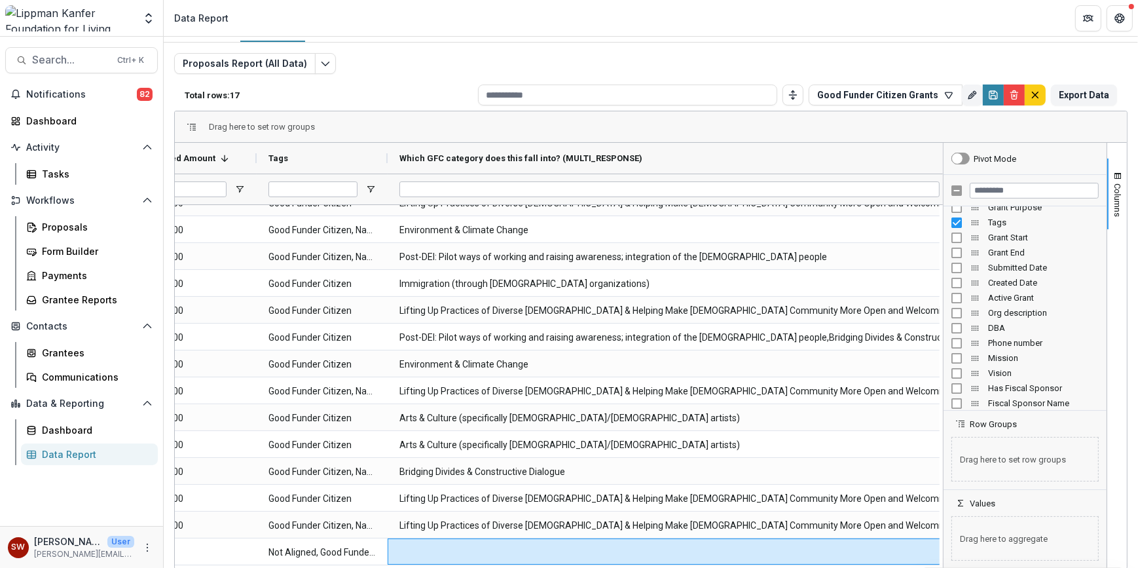
click at [553, 155] on span "Which GFC category does this fall into? (MULTI_RESPONSE)" at bounding box center [520, 158] width 243 height 10
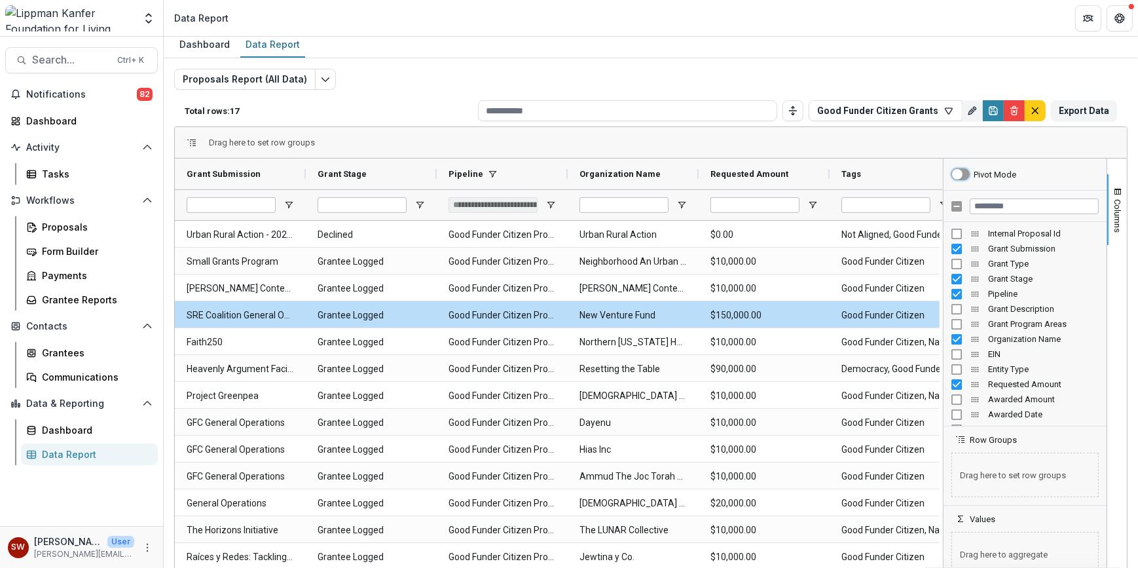
scroll to position [0, 0]
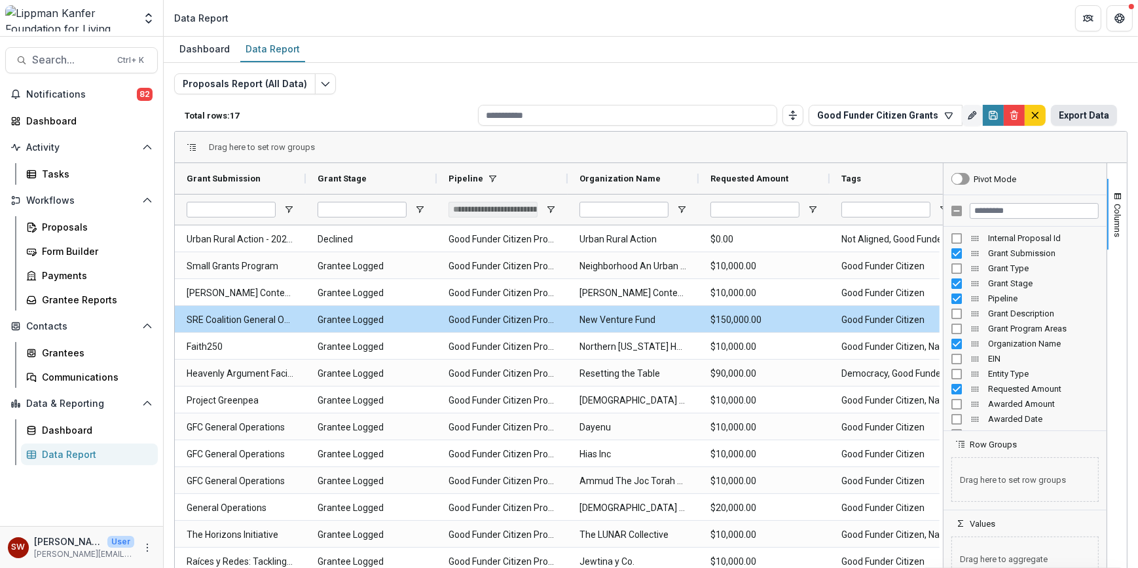
click at [1089, 118] on button "Export Data" at bounding box center [1084, 115] width 66 height 21
